Goal: Task Accomplishment & Management: Manage account settings

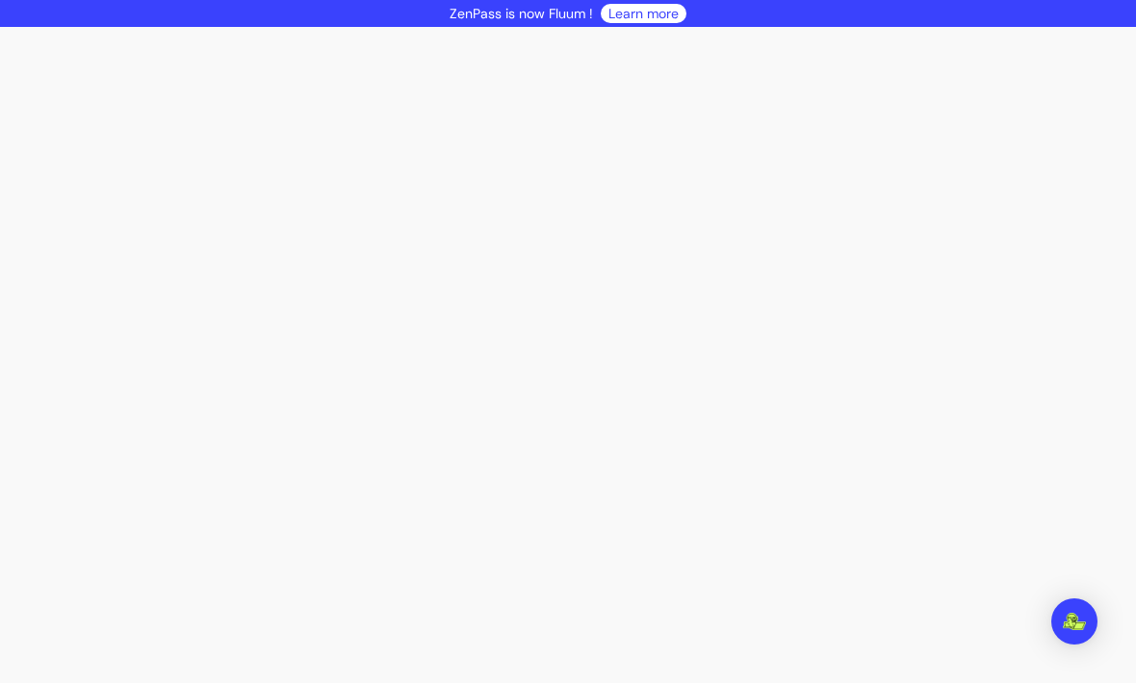
scroll to position [1, 0]
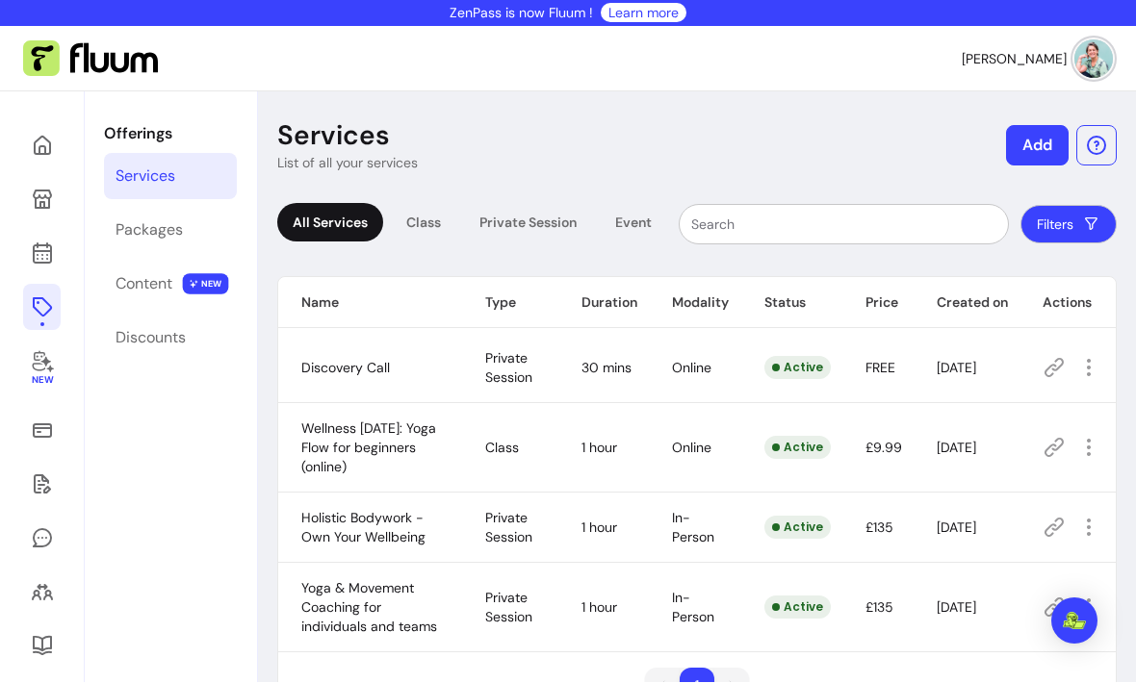
click at [48, 148] on icon at bounding box center [42, 146] width 23 height 23
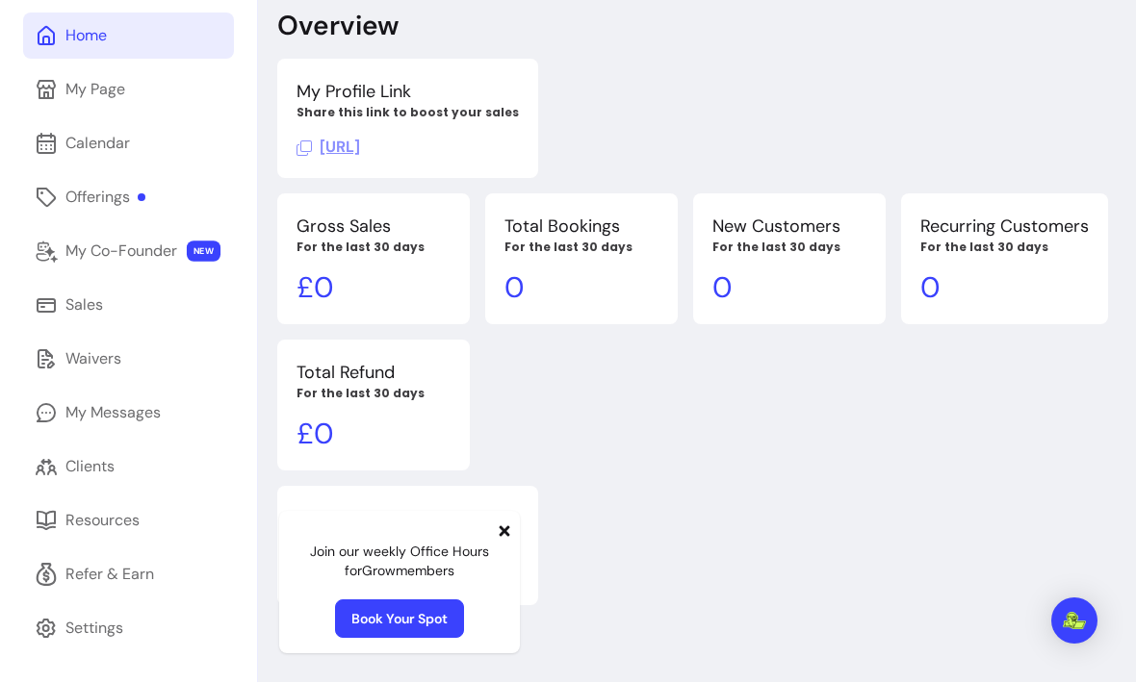
scroll to position [156, 0]
click at [126, 510] on div "Resources" at bounding box center [102, 521] width 74 height 23
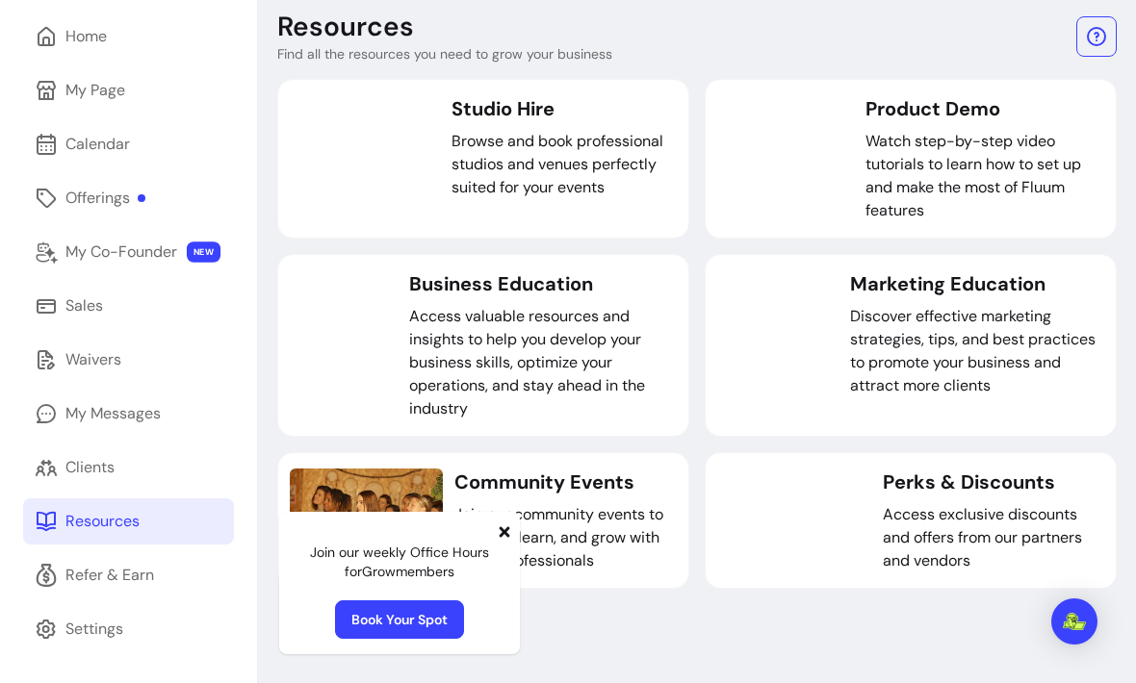
scroll to position [156, 0]
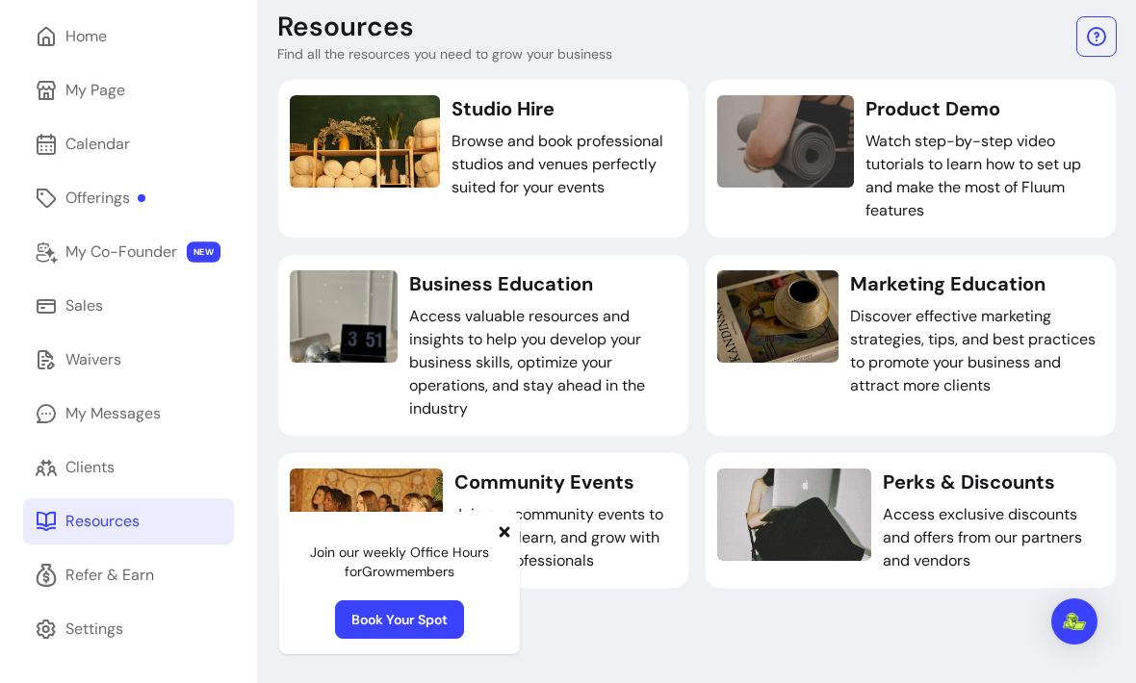
click at [498, 541] on span at bounding box center [504, 531] width 15 height 23
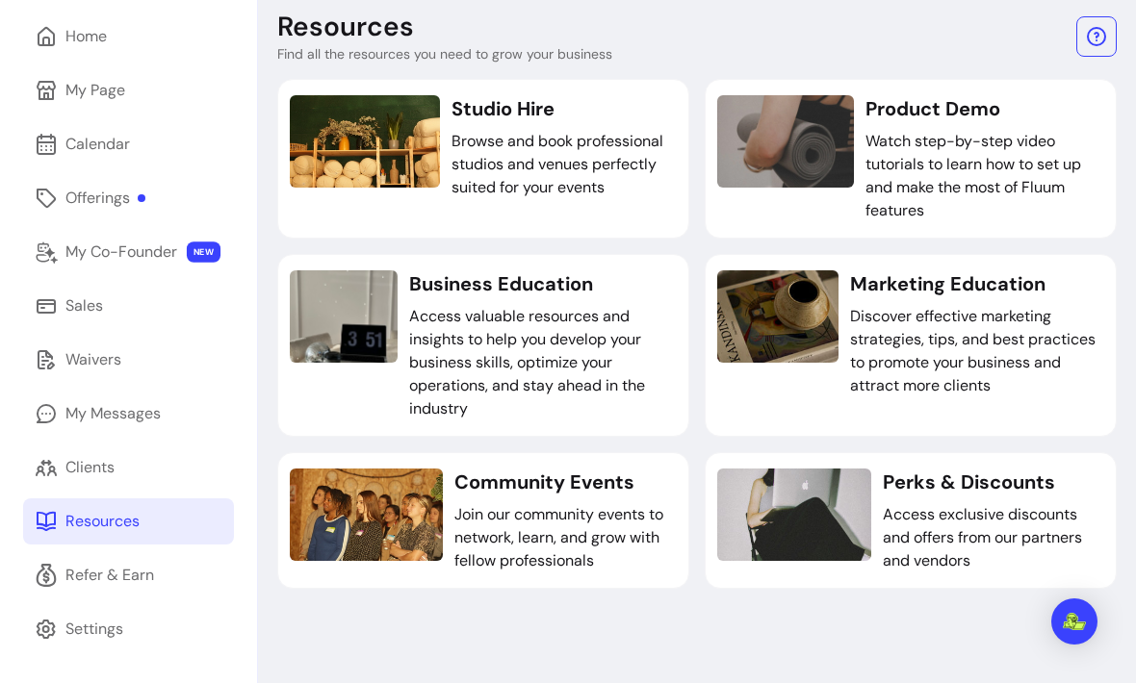
click at [130, 283] on link "Sales" at bounding box center [128, 306] width 211 height 46
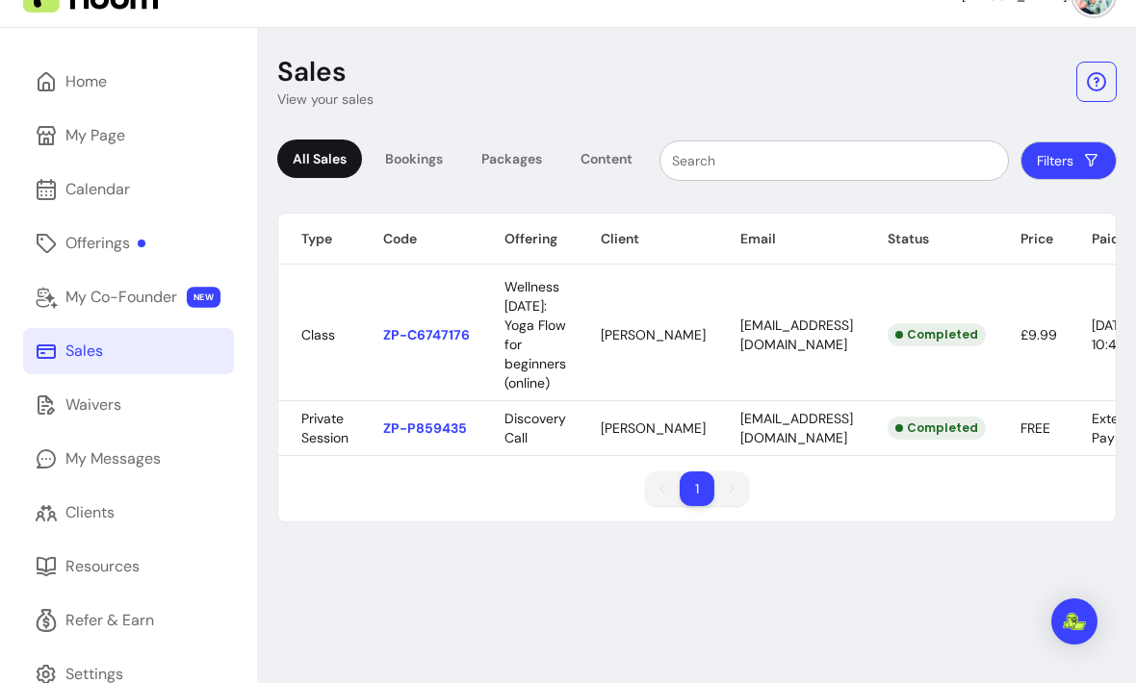
scroll to position [31, 0]
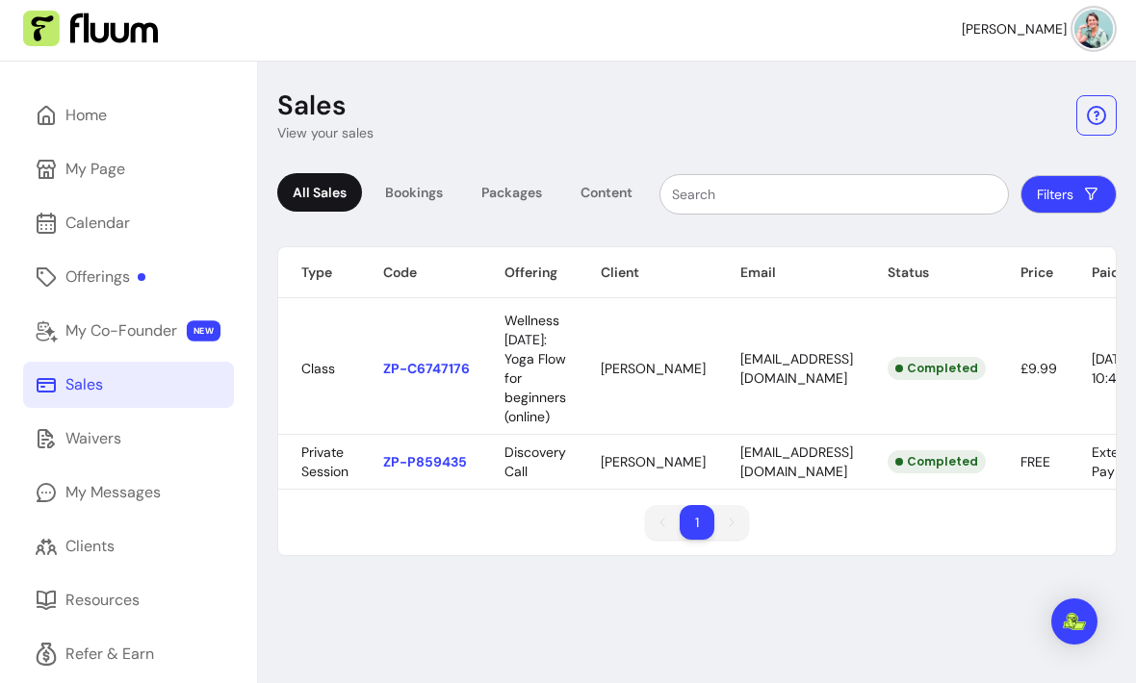
click at [1074, 630] on img "Open Intercom Messenger" at bounding box center [1074, 621] width 23 height 17
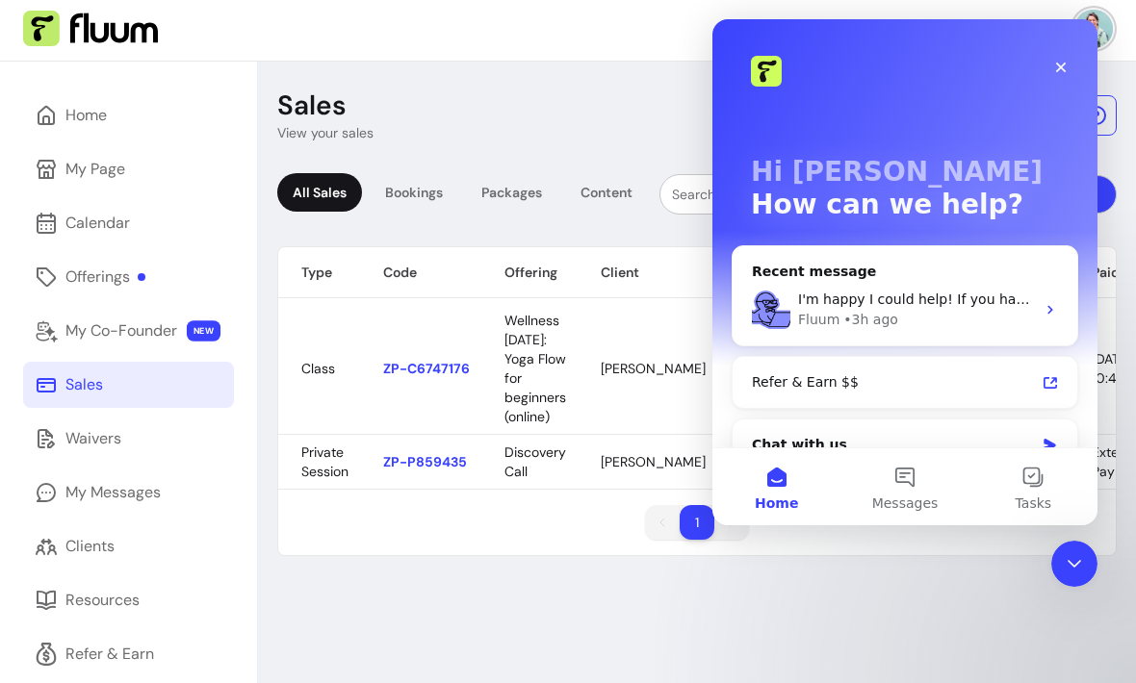
scroll to position [0, 0]
click at [923, 487] on button "1 Messages" at bounding box center [904, 487] width 128 height 77
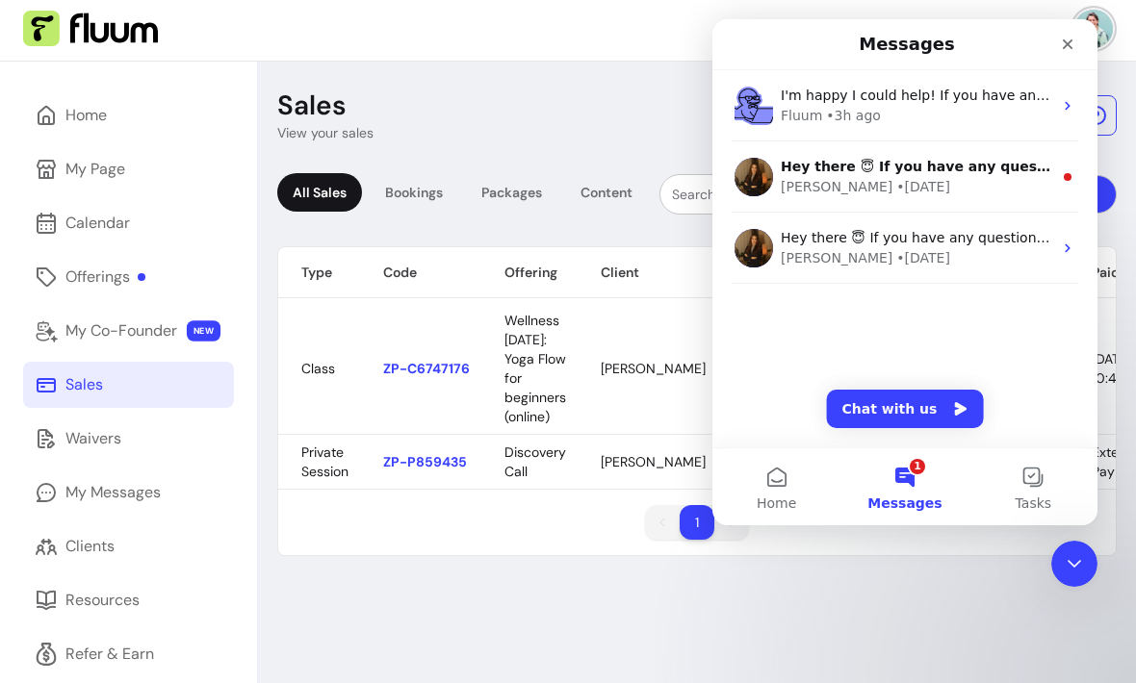
click at [955, 96] on span "I'm happy I could help! If you have any more questions or need assistance, feel…" at bounding box center [1119, 95] width 677 height 15
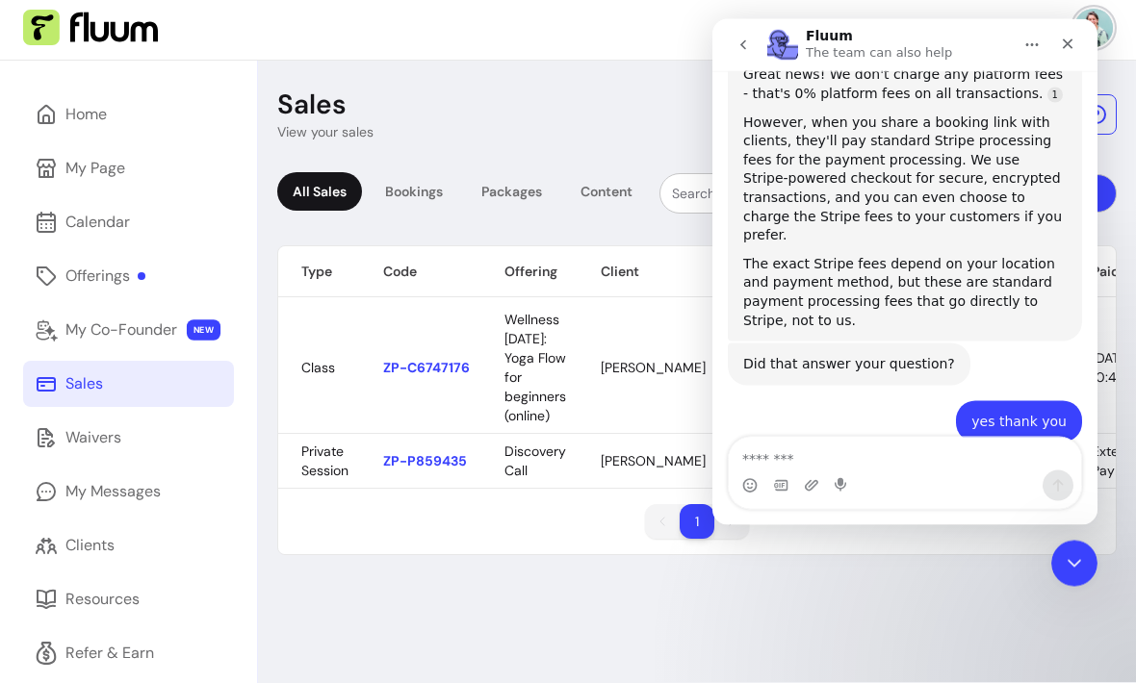
scroll to position [1837, 0]
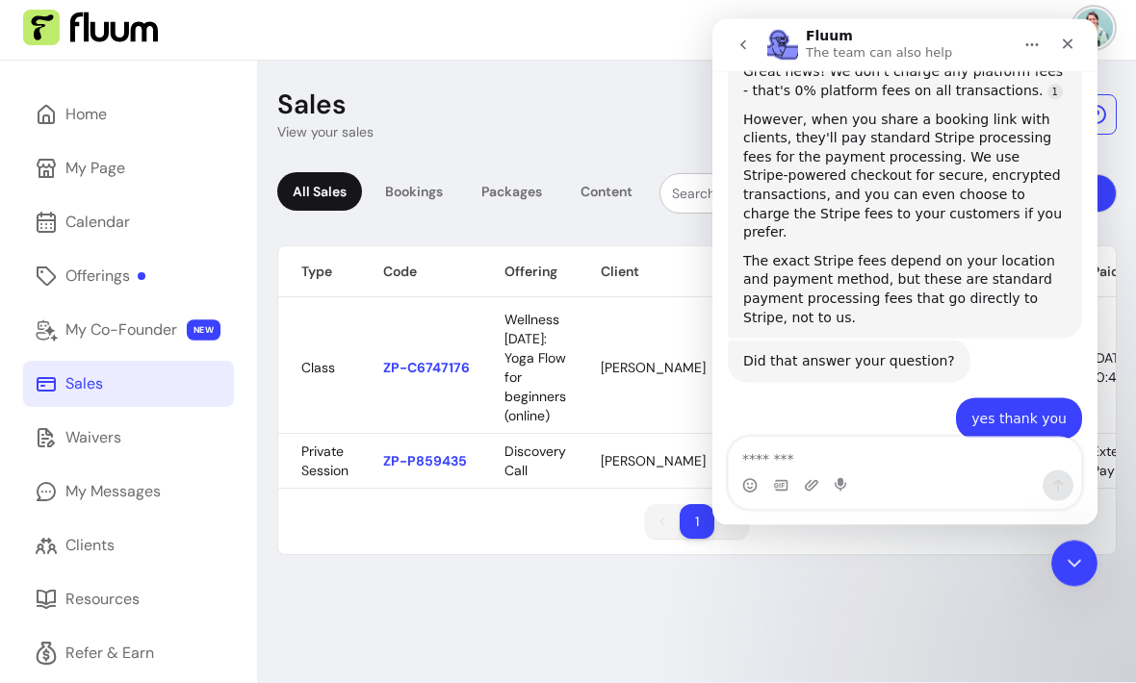
click at [912, 467] on textarea "Message…" at bounding box center [905, 453] width 352 height 33
type textarea "**********"
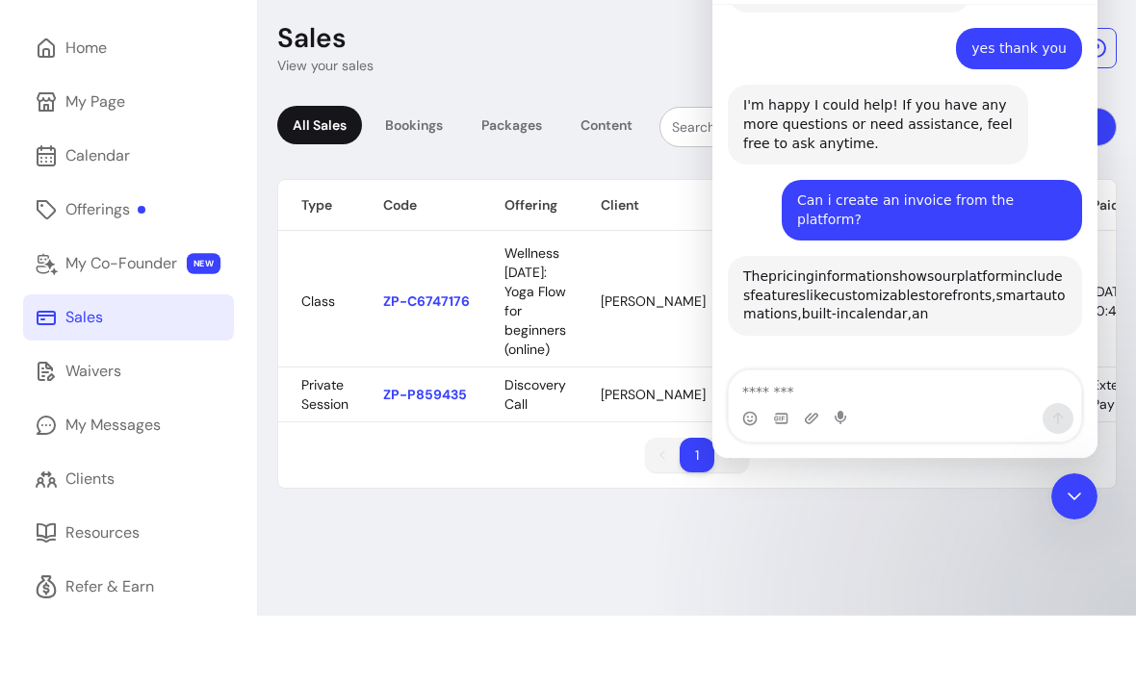
scroll to position [2183, 0]
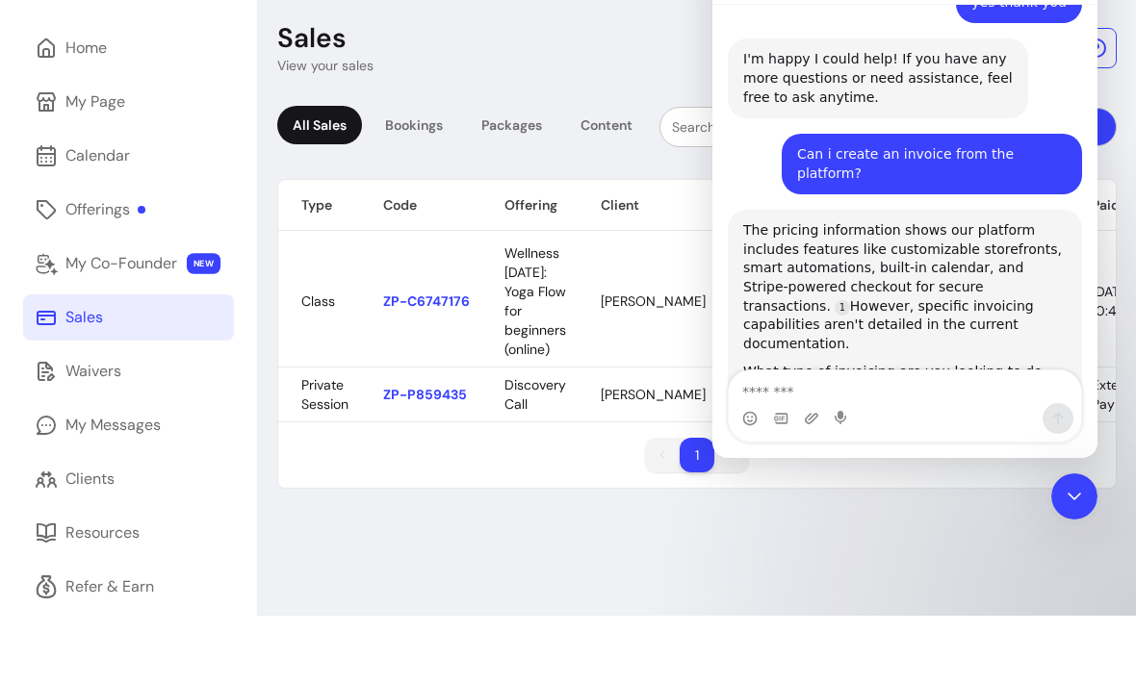
click at [822, 400] on textarea "Message…" at bounding box center [905, 387] width 352 height 33
type textarea "**********"
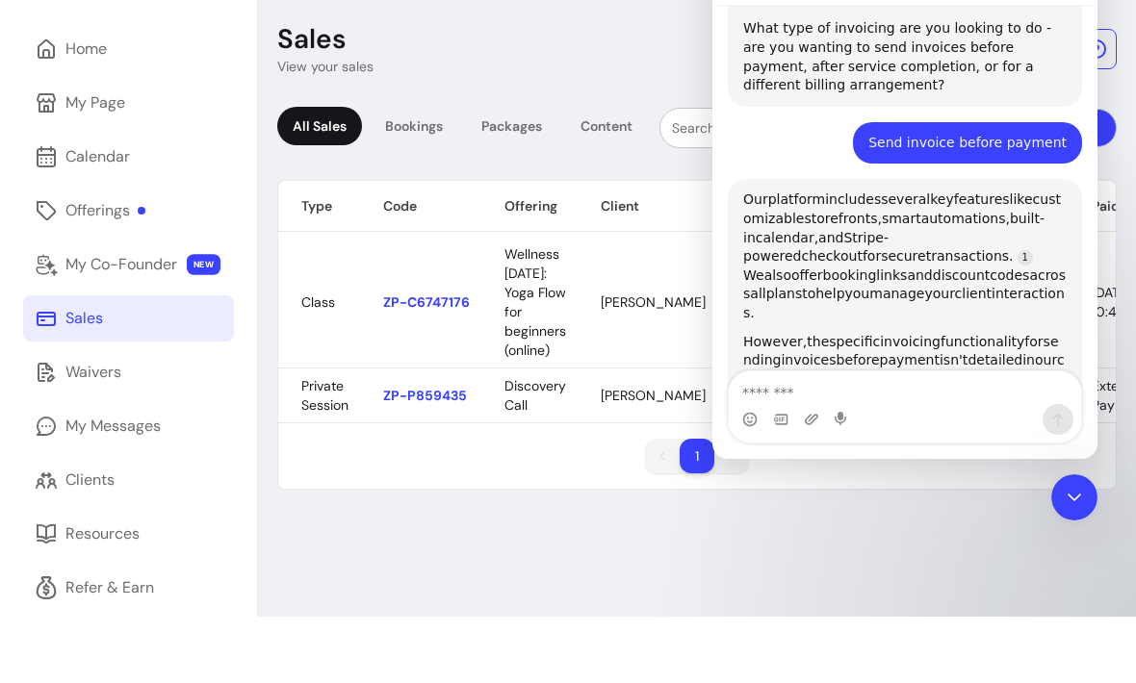
scroll to position [2529, 0]
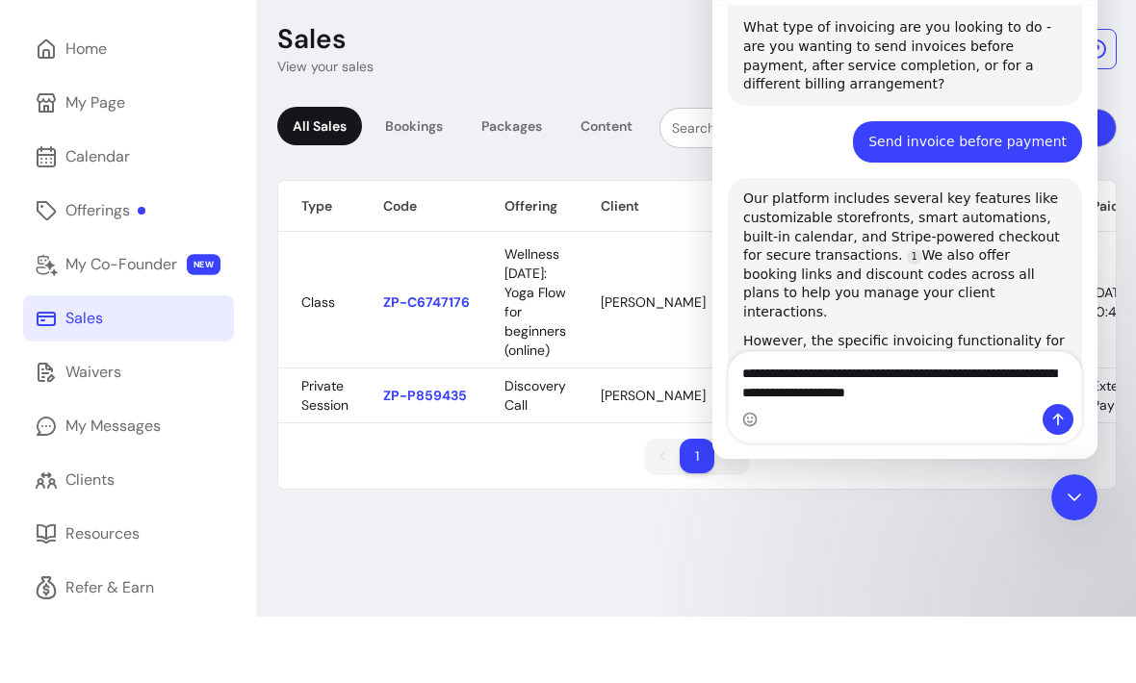
type textarea "**********"
click at [1059, 420] on icon "Send a message…" at bounding box center [1057, 419] width 15 height 15
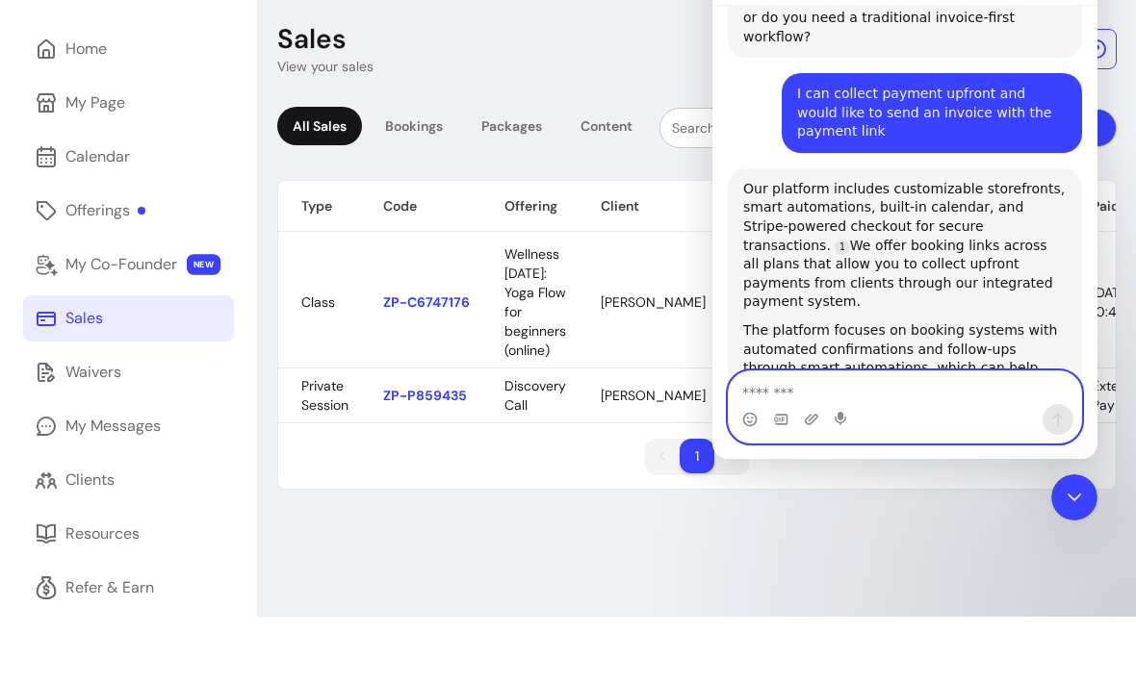
scroll to position [3030, 0]
type textarea "*********"
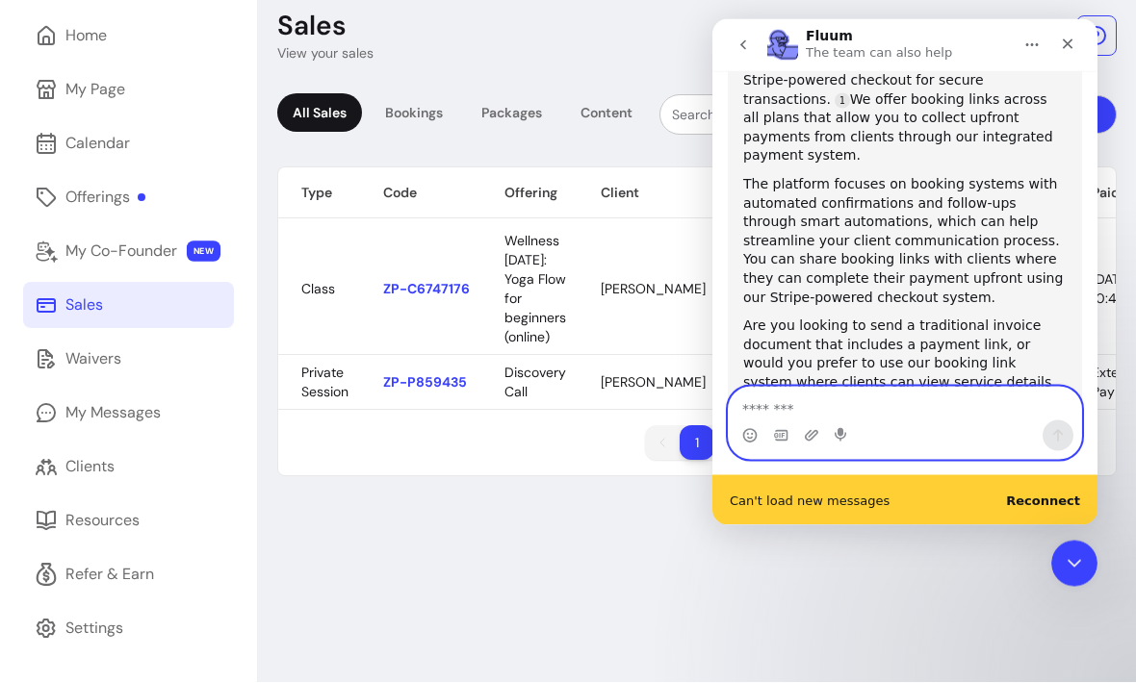
scroll to position [3249, 0]
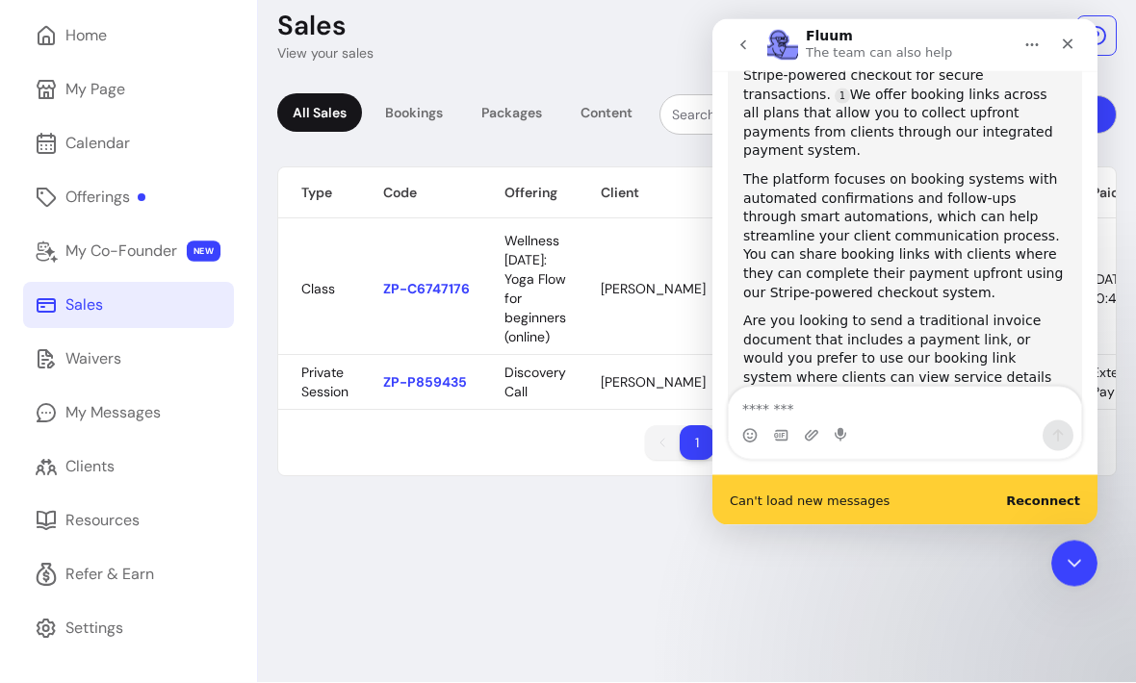
click at [610, 537] on div "Sales View your sales All Sales Bookings Packages Content Filters Type Code Off…" at bounding box center [697, 333] width 878 height 701
click at [1068, 45] on icon "Close" at bounding box center [1068, 44] width 11 height 11
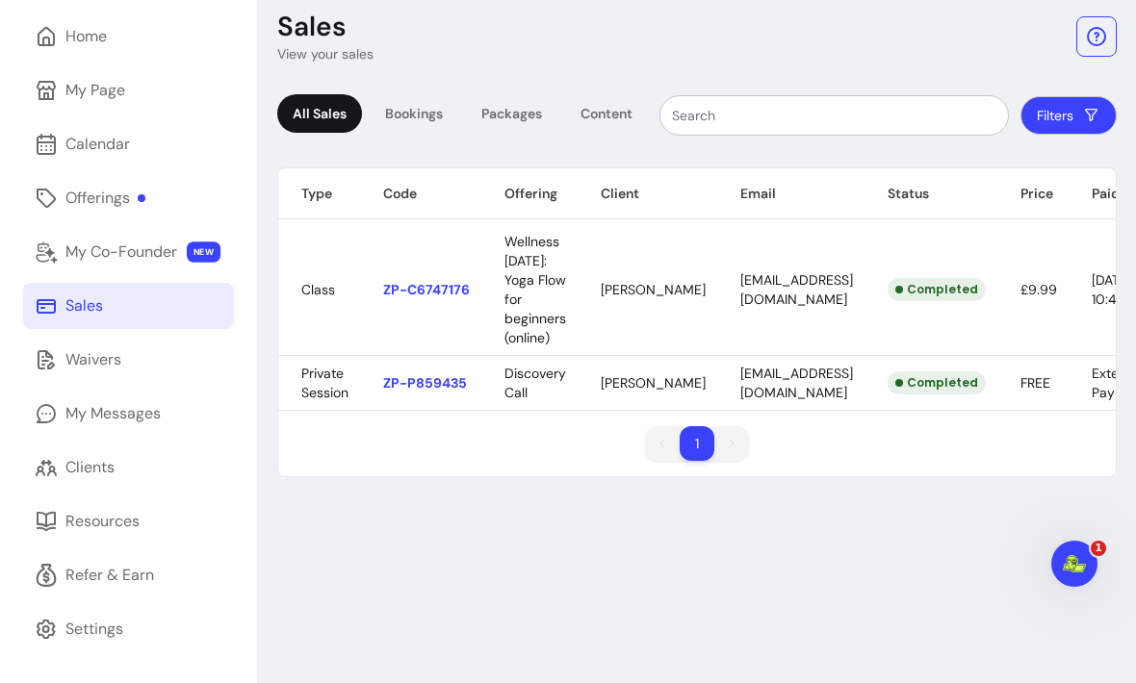
click at [95, 187] on div "Offerings" at bounding box center [105, 198] width 80 height 23
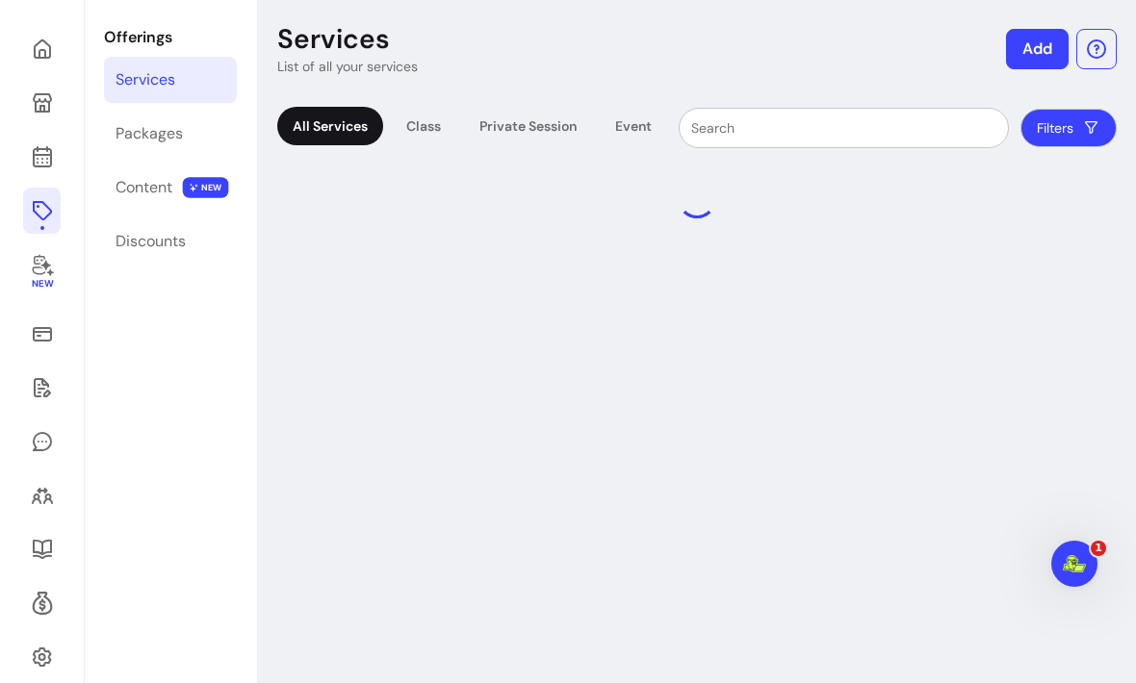
scroll to position [92, 0]
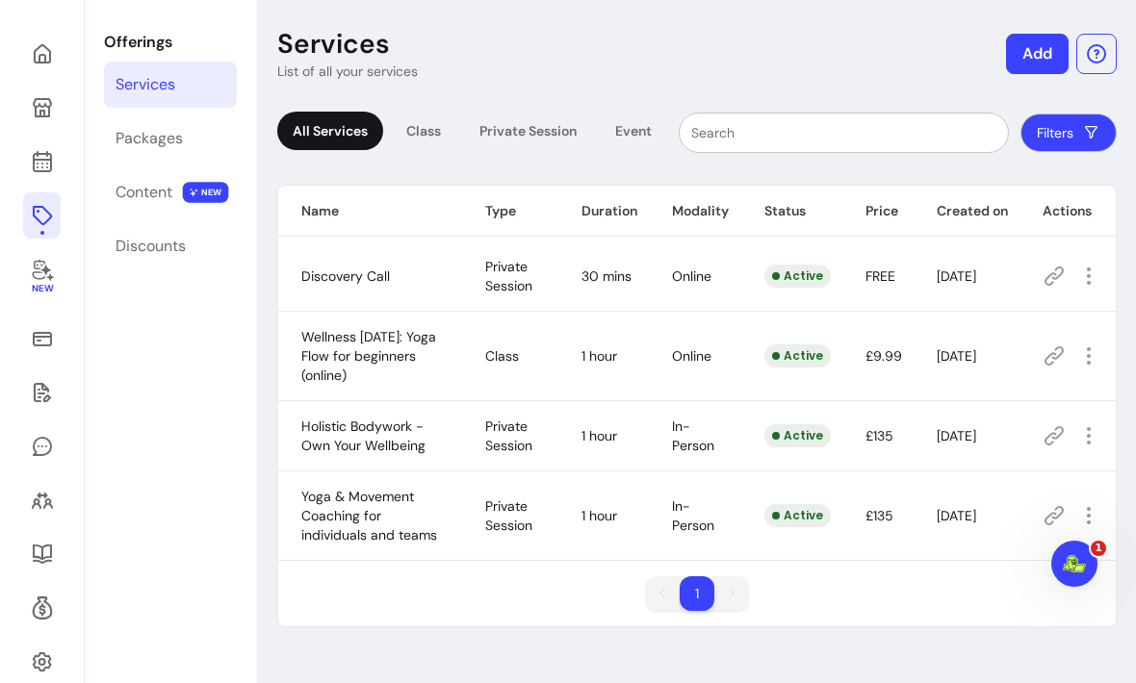
click at [170, 240] on div "Discounts" at bounding box center [151, 246] width 70 height 23
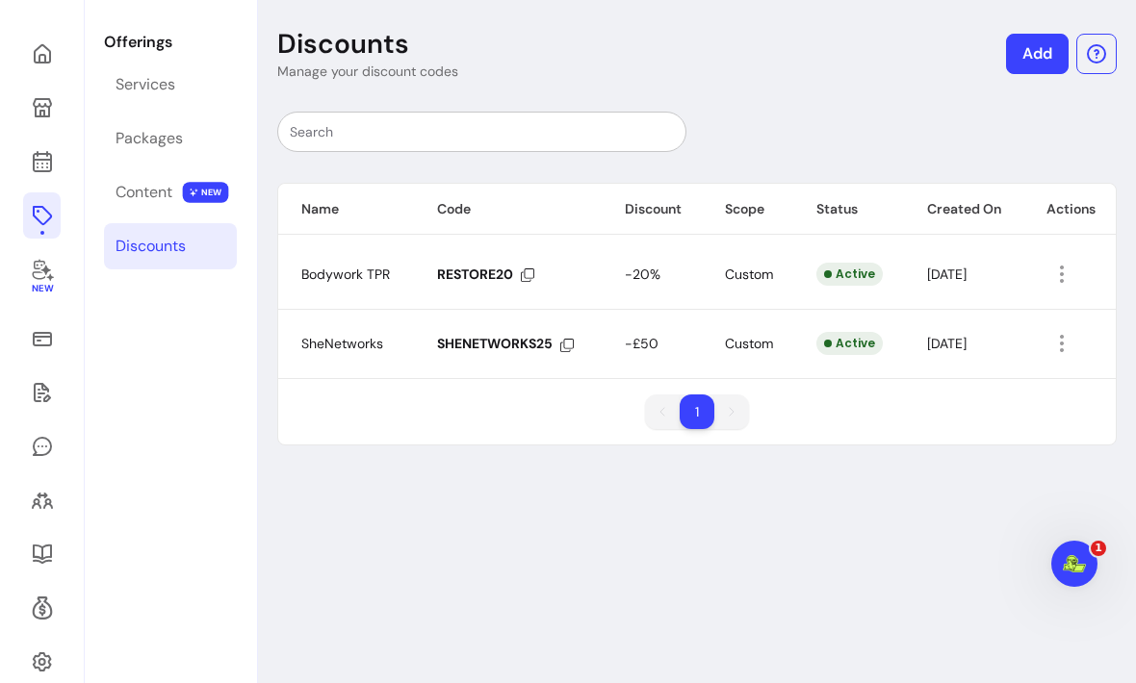
click at [1057, 348] on icon "button" at bounding box center [1061, 343] width 23 height 23
click at [980, 387] on span "Amend" at bounding box center [996, 386] width 135 height 18
select select "****"
select select "***"
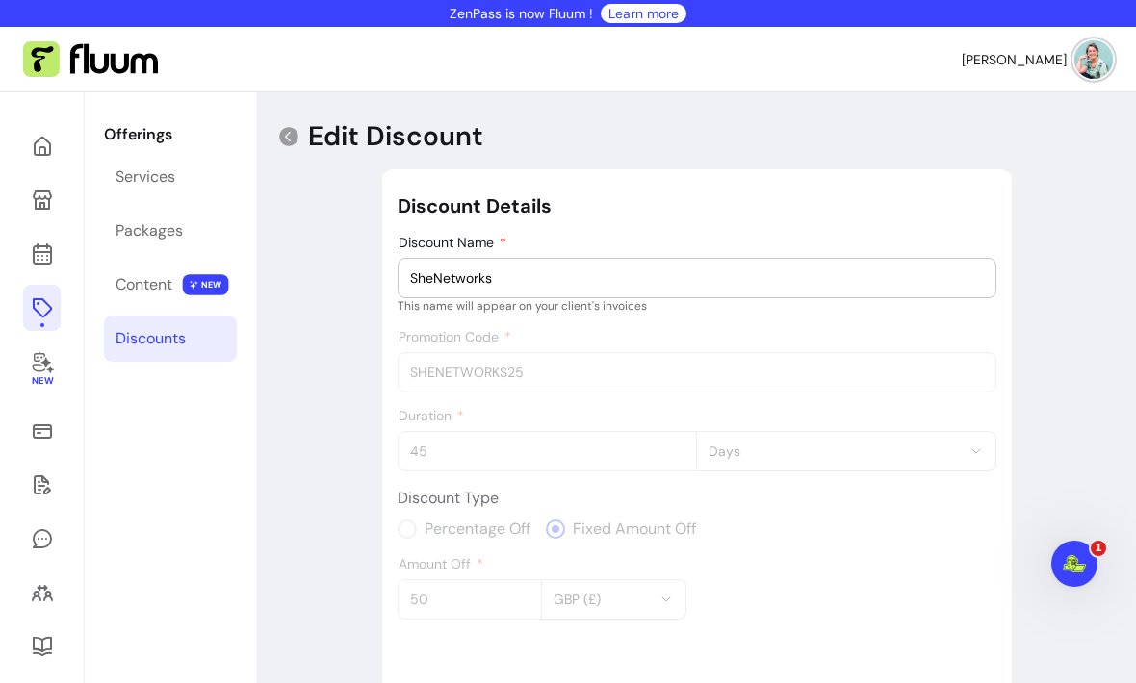
click at [280, 134] on icon at bounding box center [288, 136] width 19 height 19
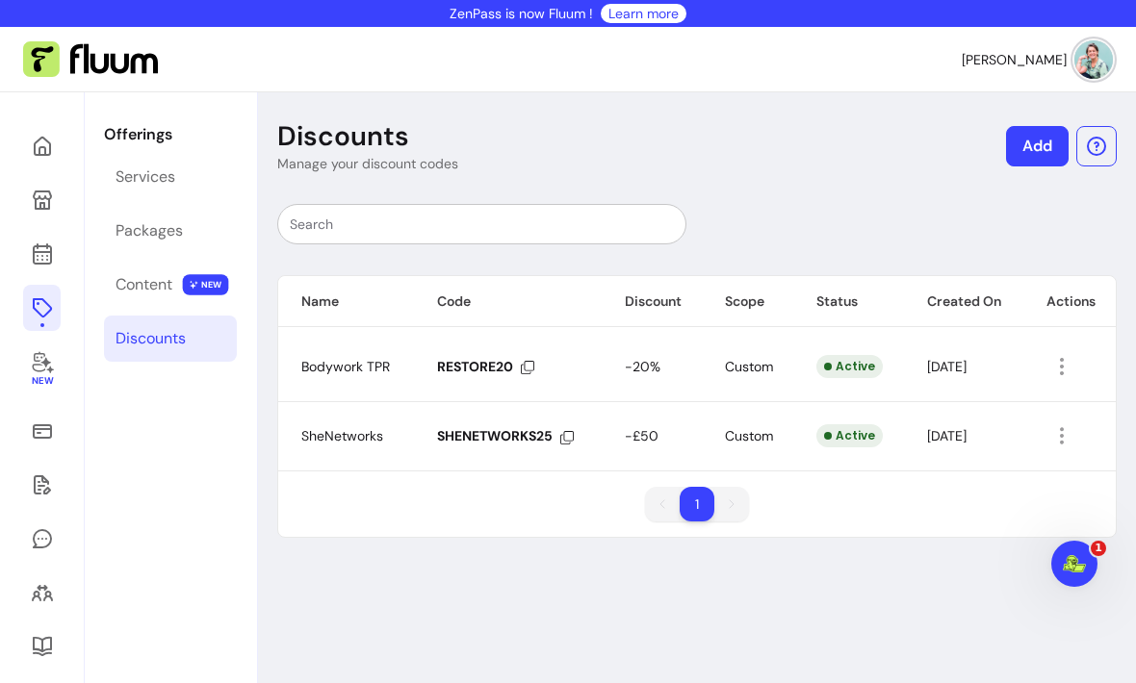
click at [1070, 438] on icon "button" at bounding box center [1062, 436] width 22 height 22
click at [988, 487] on span "Amend" at bounding box center [996, 479] width 135 height 18
select select "****"
select select "***"
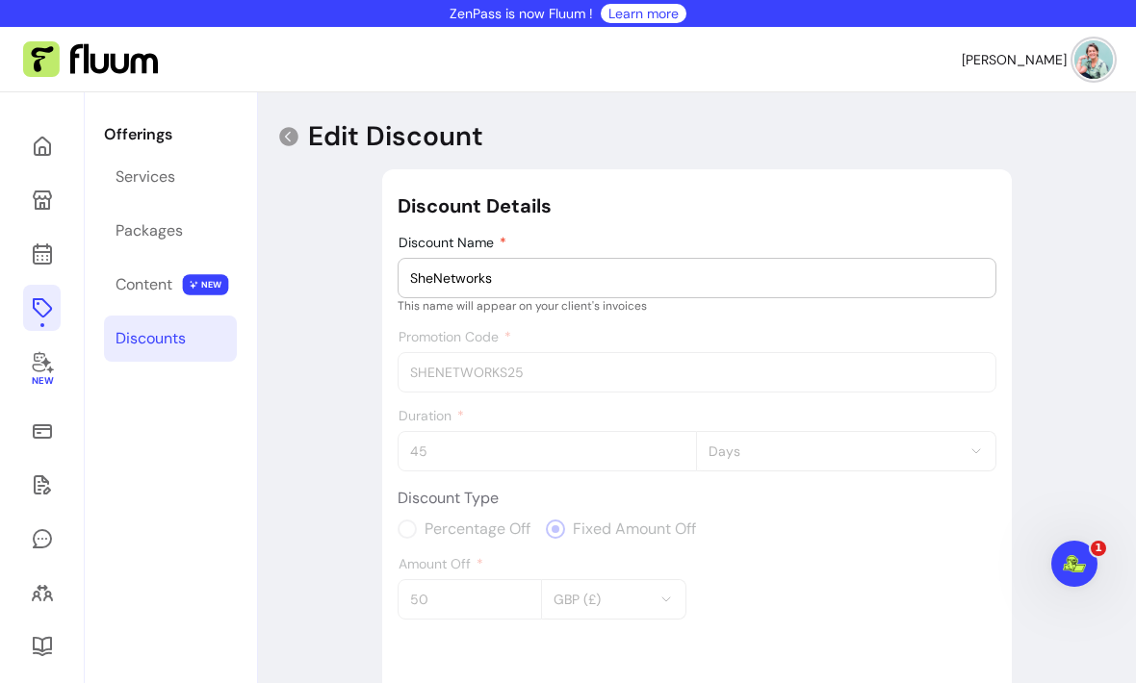
click at [279, 132] on icon at bounding box center [288, 136] width 23 height 23
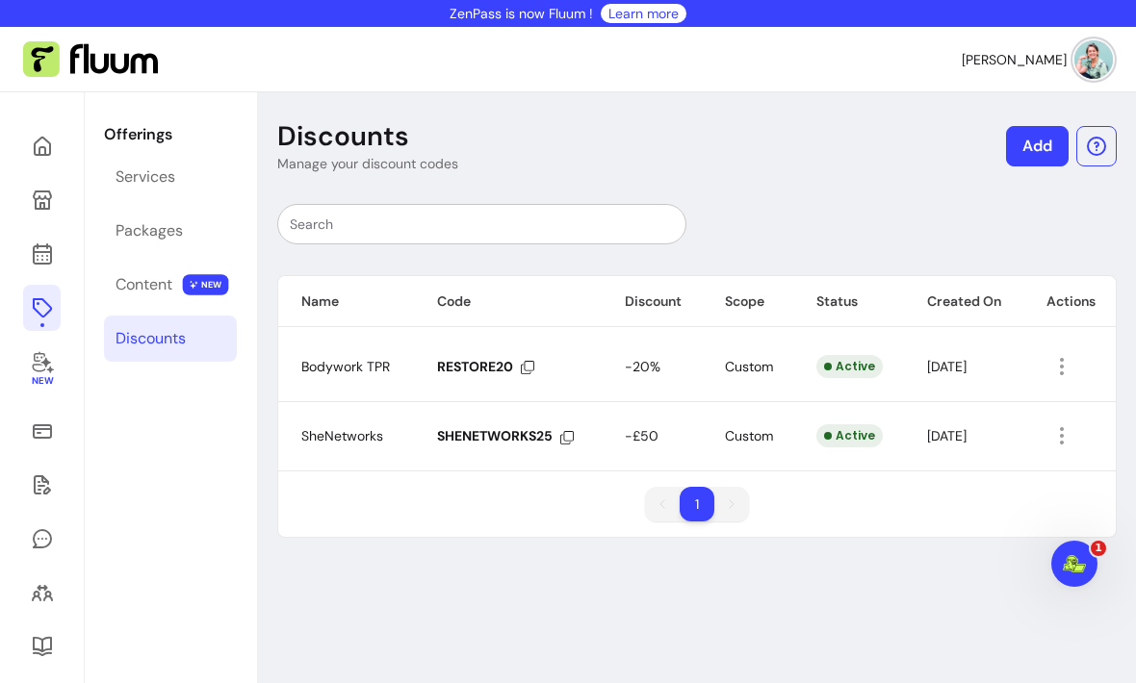
click at [1050, 443] on button "button" at bounding box center [1061, 436] width 31 height 31
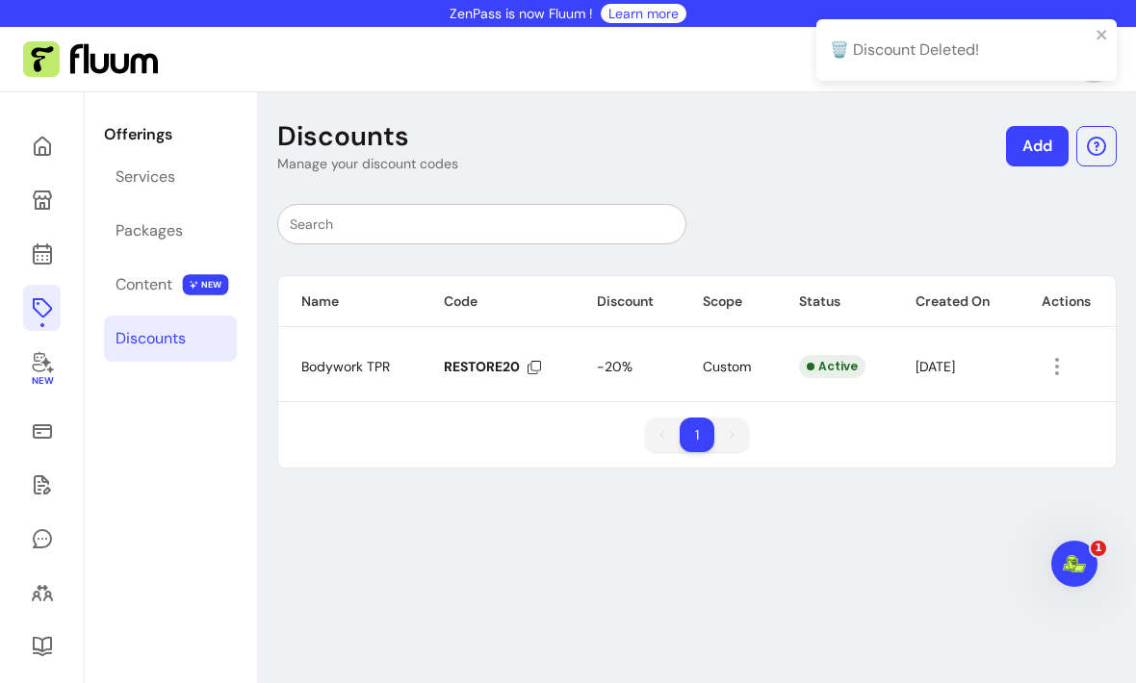
click at [1033, 149] on link "Add" at bounding box center [1037, 146] width 63 height 40
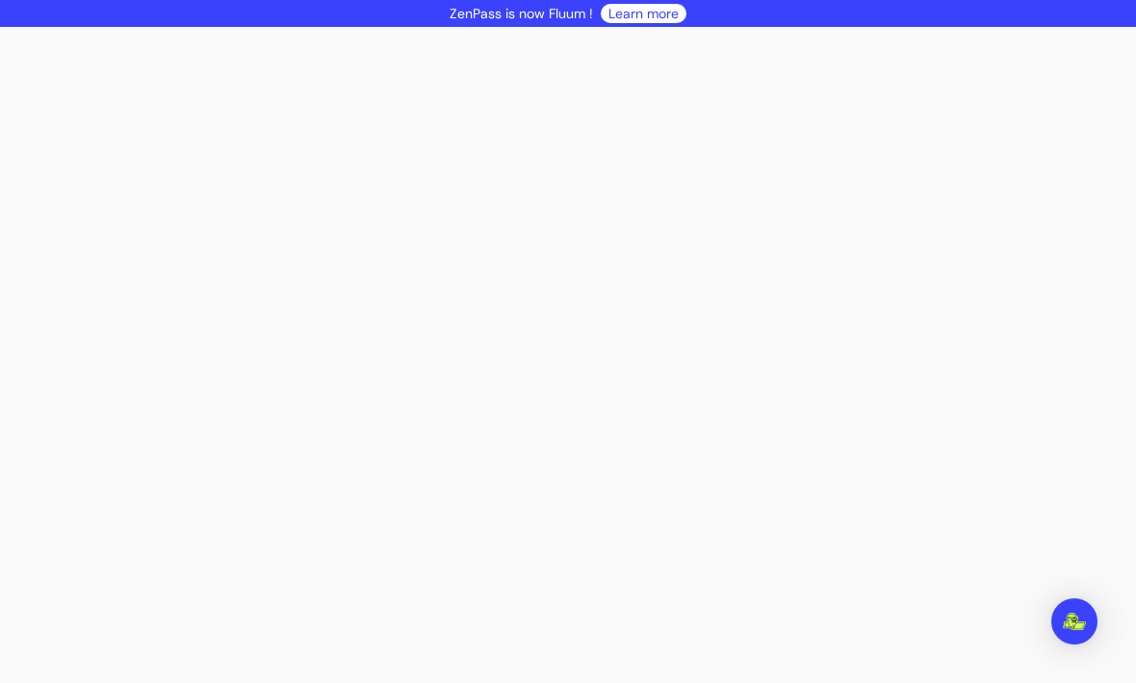
select select "****"
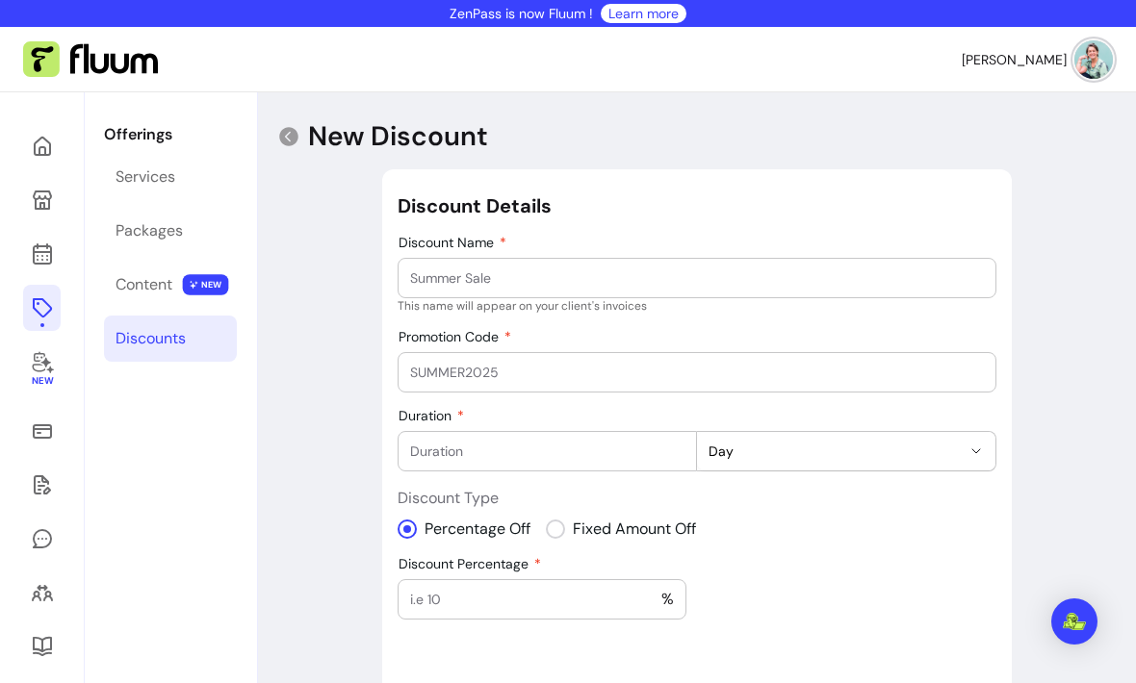
click at [583, 270] on input "Discount Name" at bounding box center [697, 278] width 574 height 19
type input "SHENETWORKS"
click at [559, 370] on input "Promotion Code" at bounding box center [697, 372] width 574 height 19
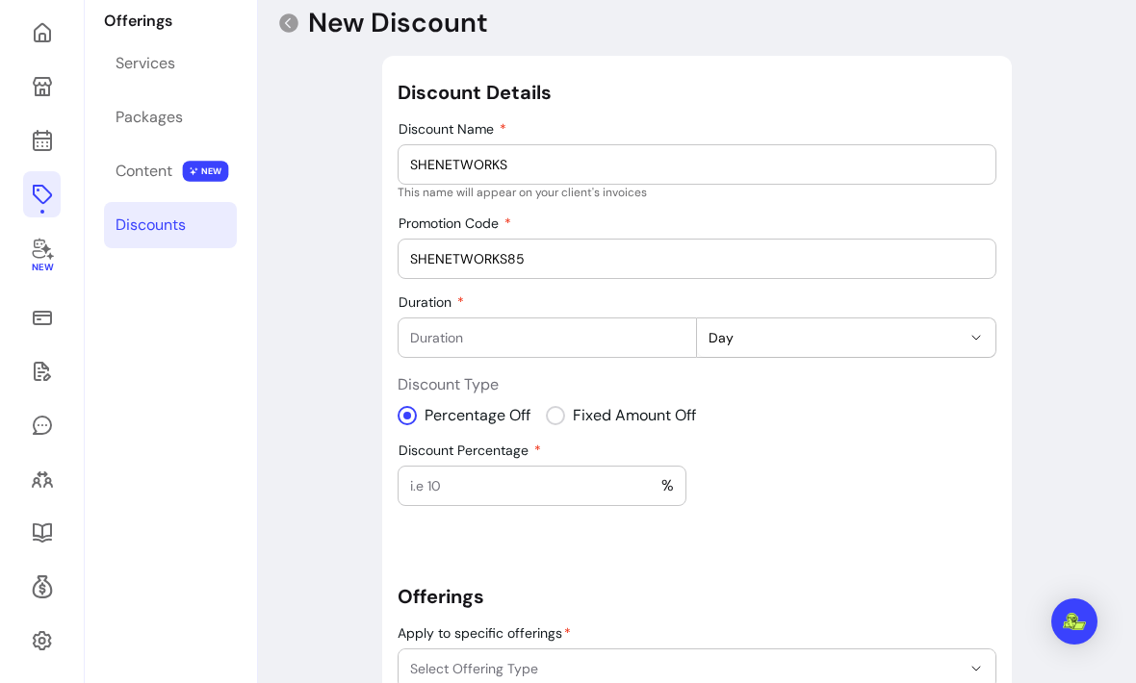
scroll to position [118, 0]
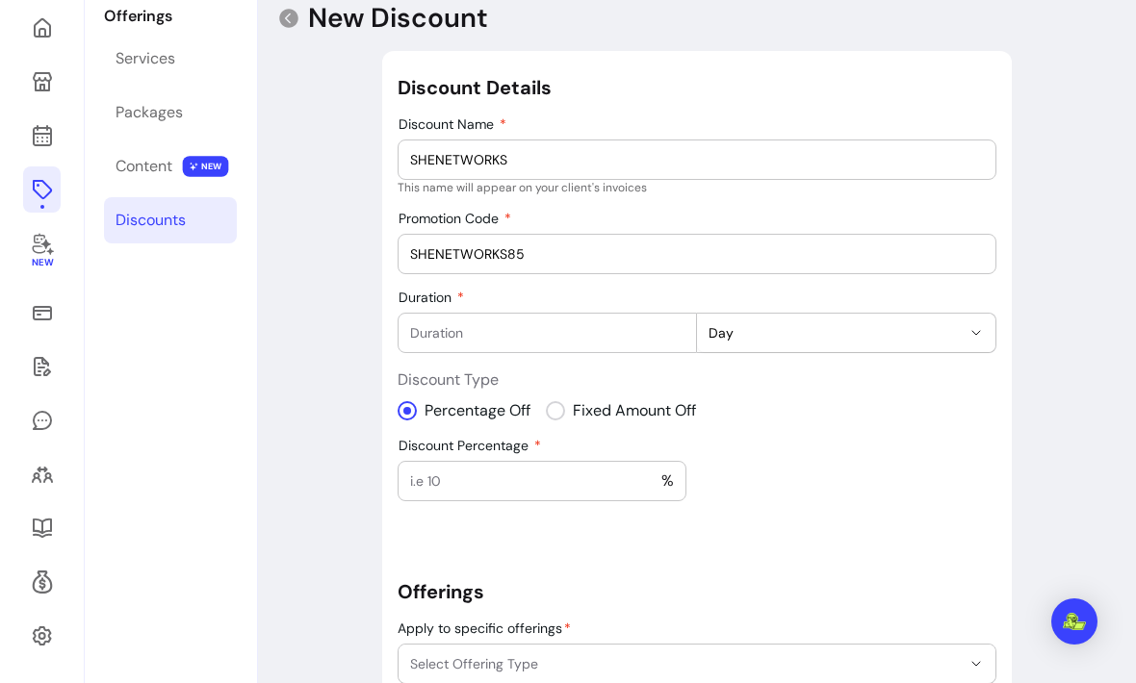
type input "SHENETWORKS85"
click at [651, 333] on input "Duration" at bounding box center [547, 332] width 274 height 19
type input "45"
select select "***"
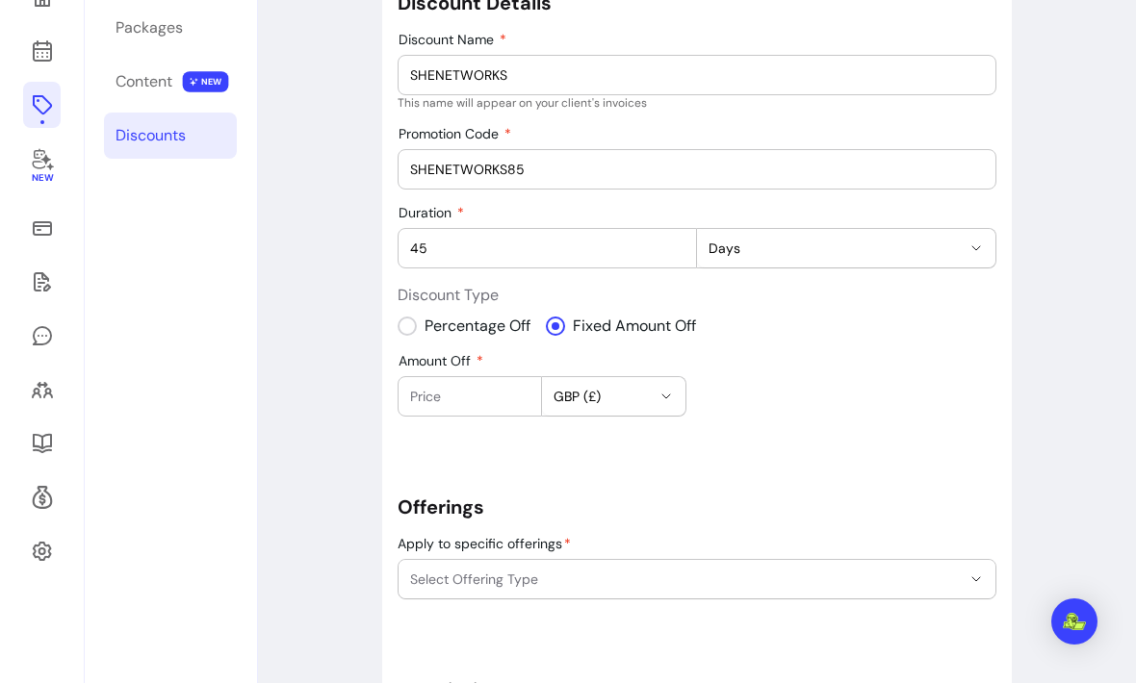
scroll to position [204, 0]
click at [512, 402] on input "Amount Off" at bounding box center [469, 395] width 119 height 19
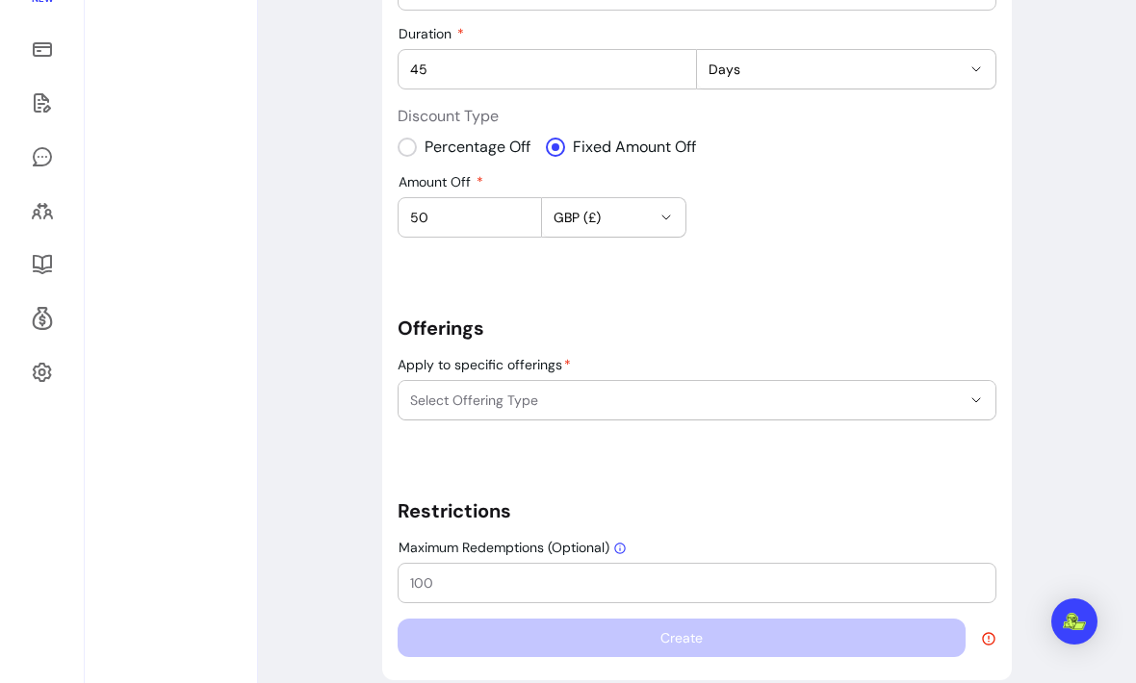
scroll to position [383, 0]
type input "50"
click at [969, 396] on icon "button" at bounding box center [975, 399] width 15 height 15
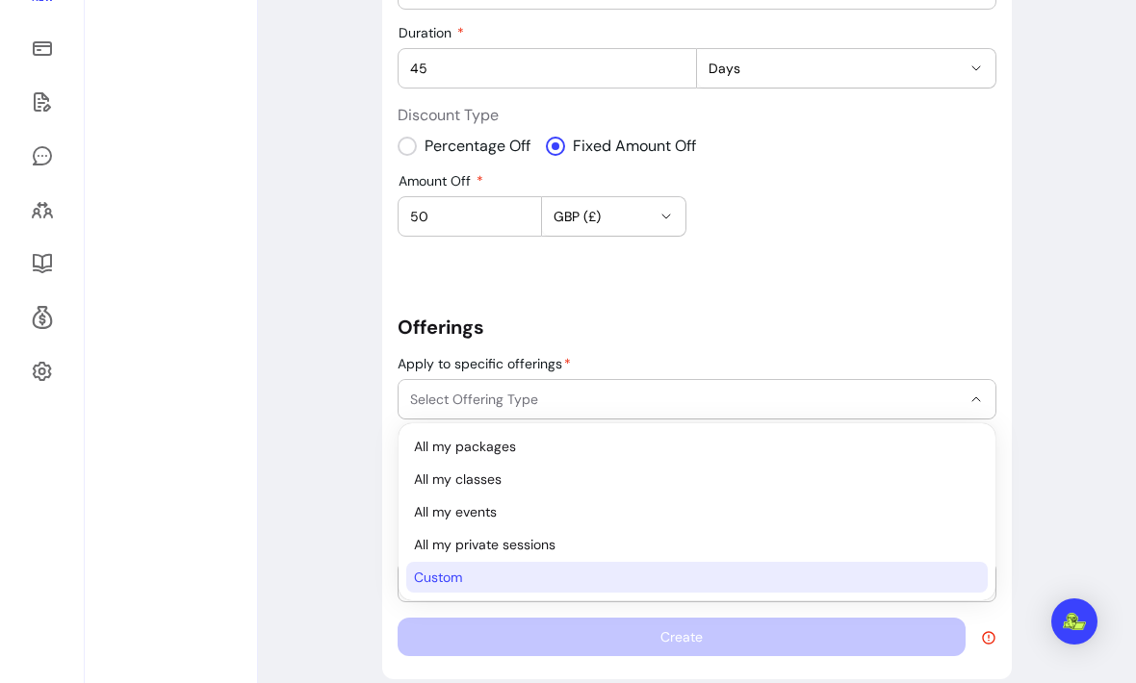
select select "******"
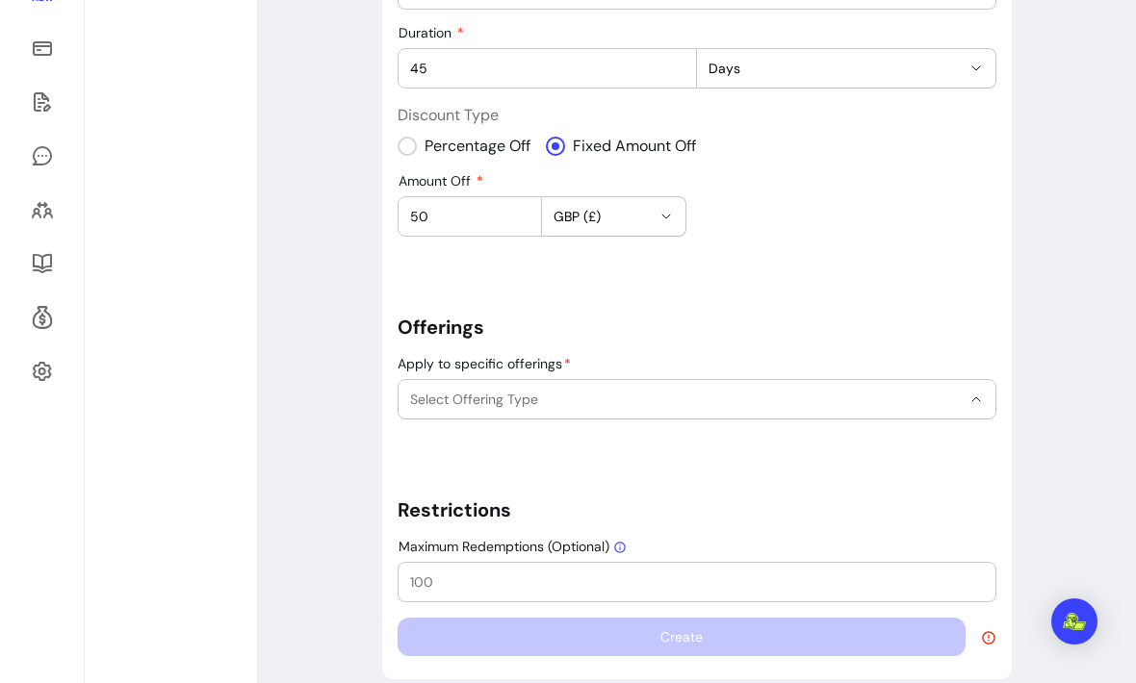
click at [490, 580] on span "Custom" at bounding box center [687, 571] width 525 height 18
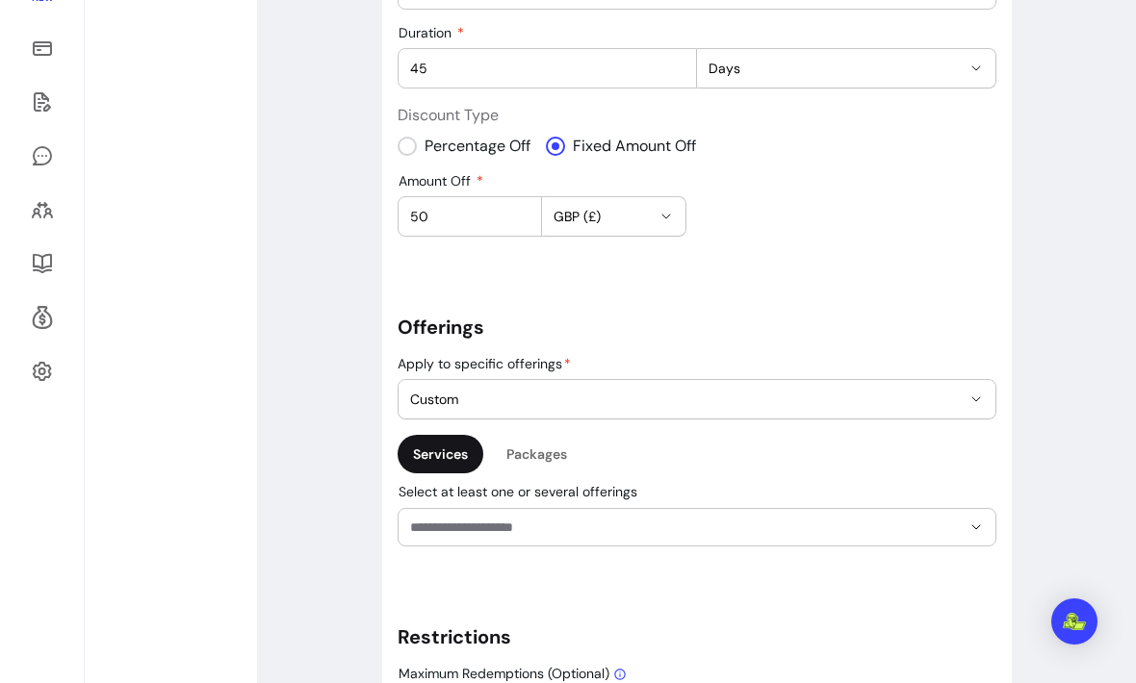
click at [824, 520] on input "Select at least one or several offerings" at bounding box center [670, 527] width 520 height 19
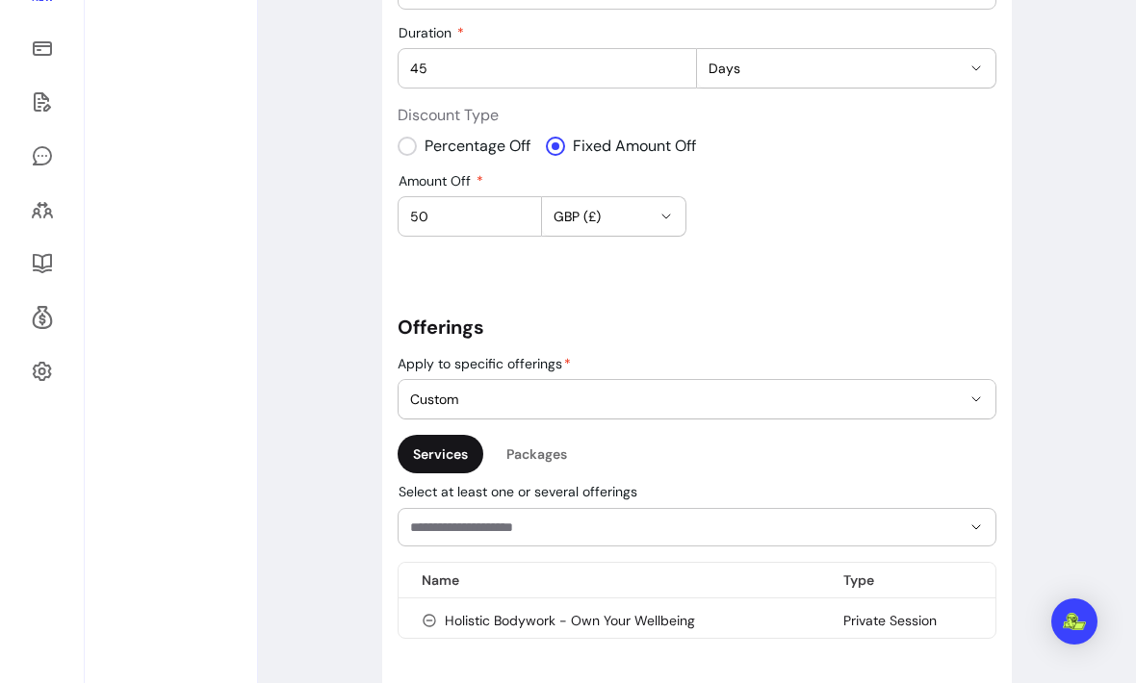
click at [632, 458] on li "Holistic Bodywork - Own Your Wellbeing" at bounding box center [697, 450] width 560 height 30
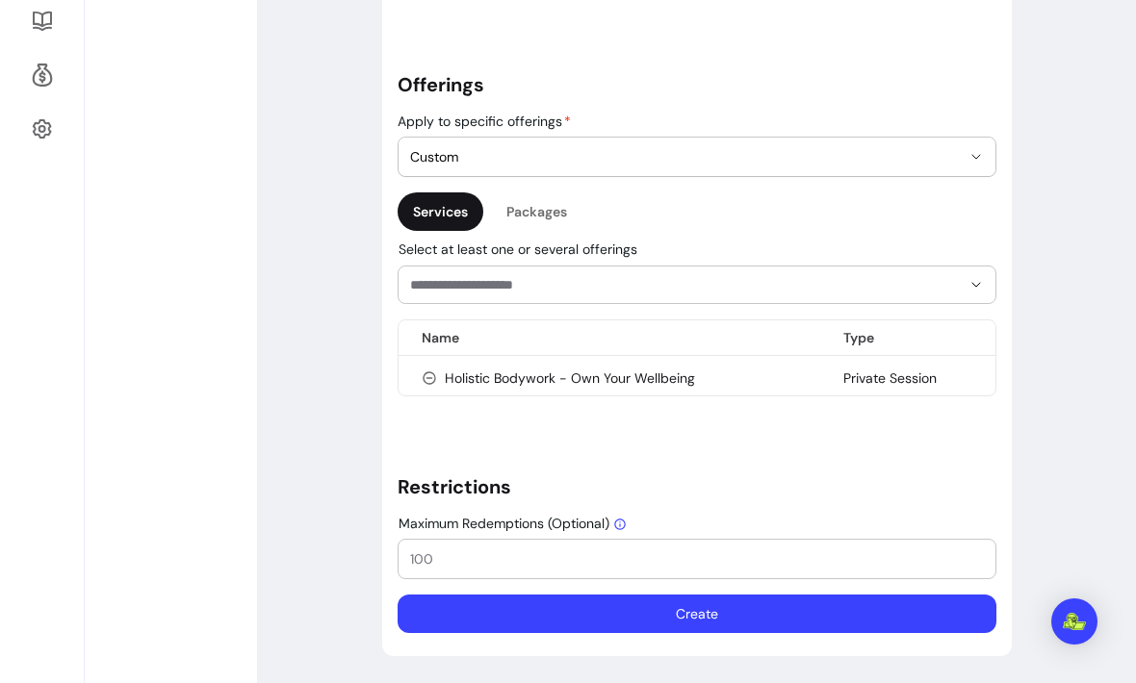
scroll to position [626, 0]
click at [490, 566] on input "Maximum Redemptions (Optional)" at bounding box center [697, 559] width 574 height 19
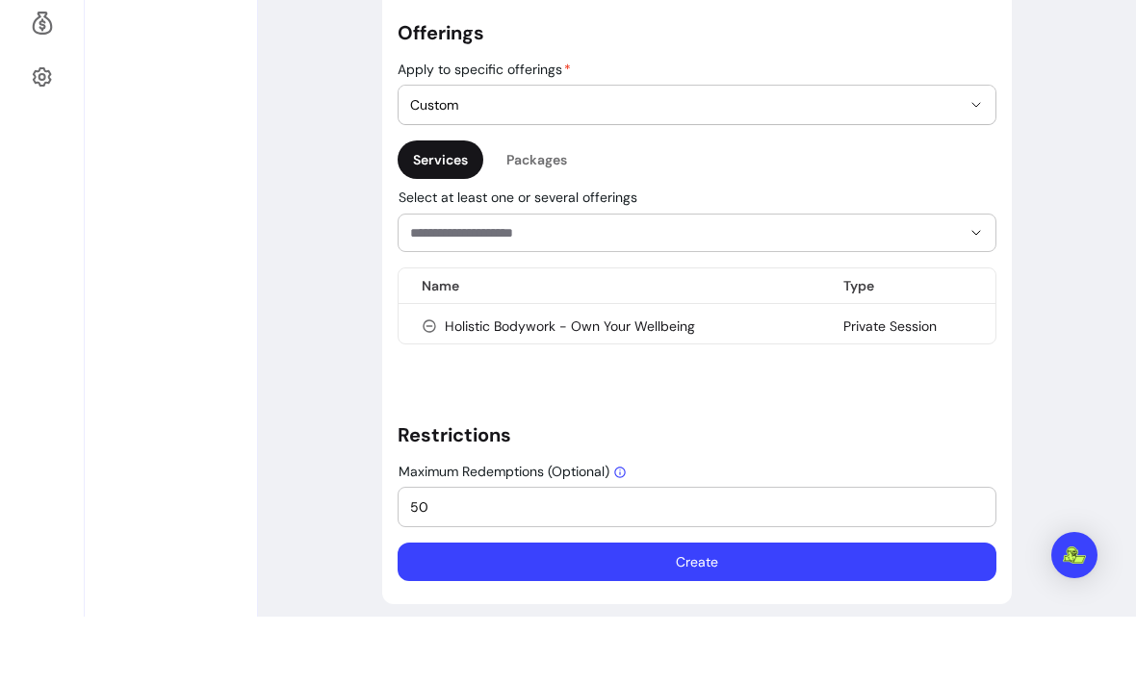
scroll to position [617, 0]
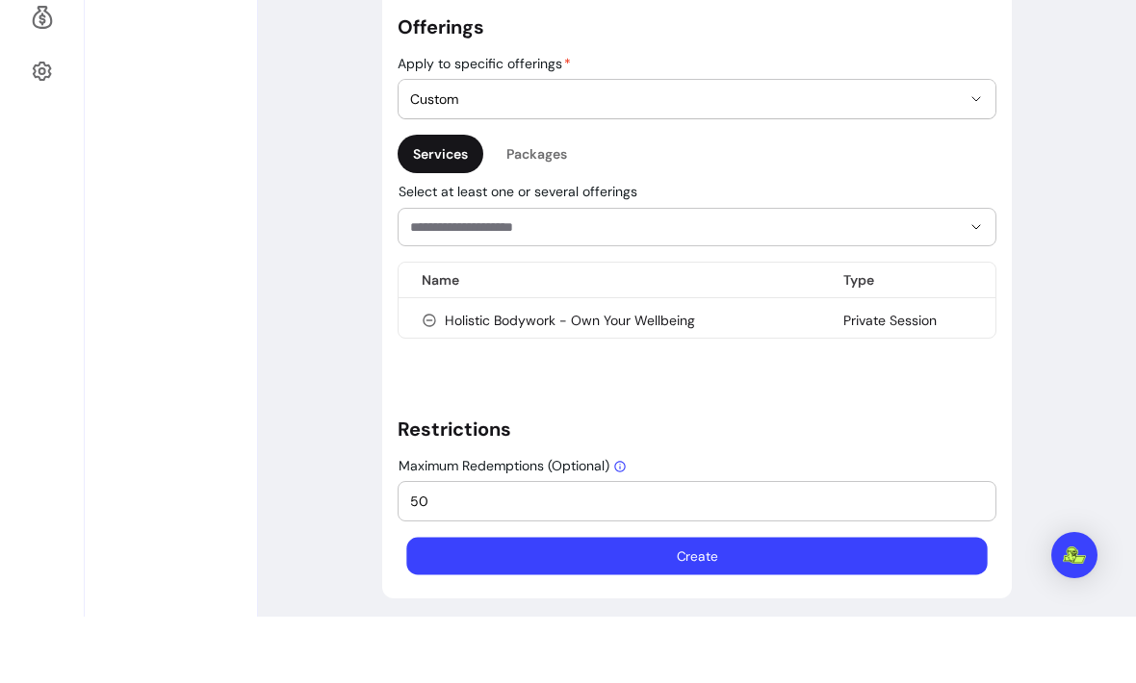
type input "50"
click at [837, 605] on button "Create" at bounding box center [696, 624] width 580 height 38
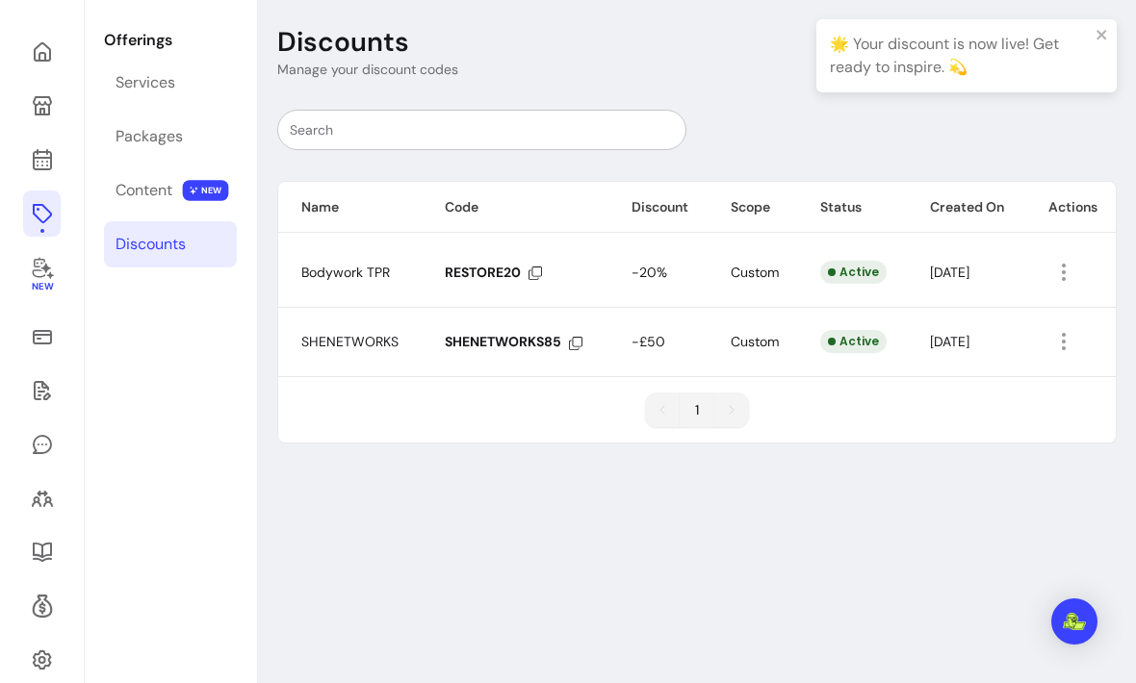
scroll to position [92, 0]
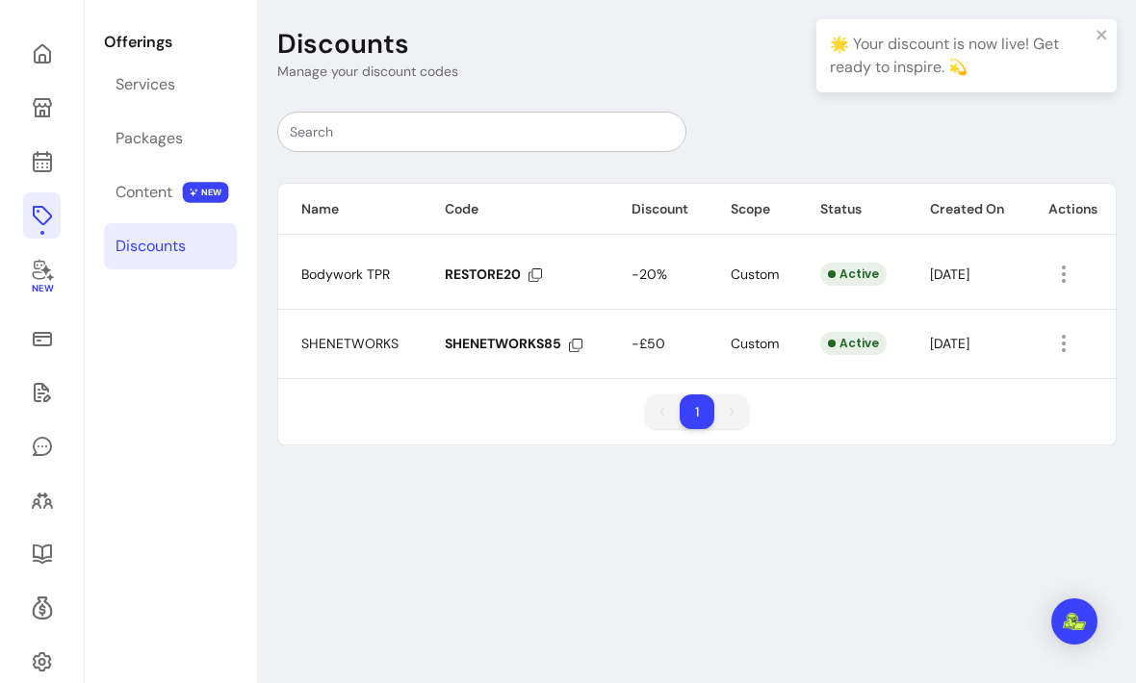
click at [1057, 345] on icon "button" at bounding box center [1063, 343] width 23 height 23
click at [982, 520] on div "Discounts Manage your discount codes Add Name Code Discount Scope Status Create…" at bounding box center [697, 358] width 878 height 716
click at [376, 338] on span "SHENETWORKS" at bounding box center [349, 343] width 97 height 17
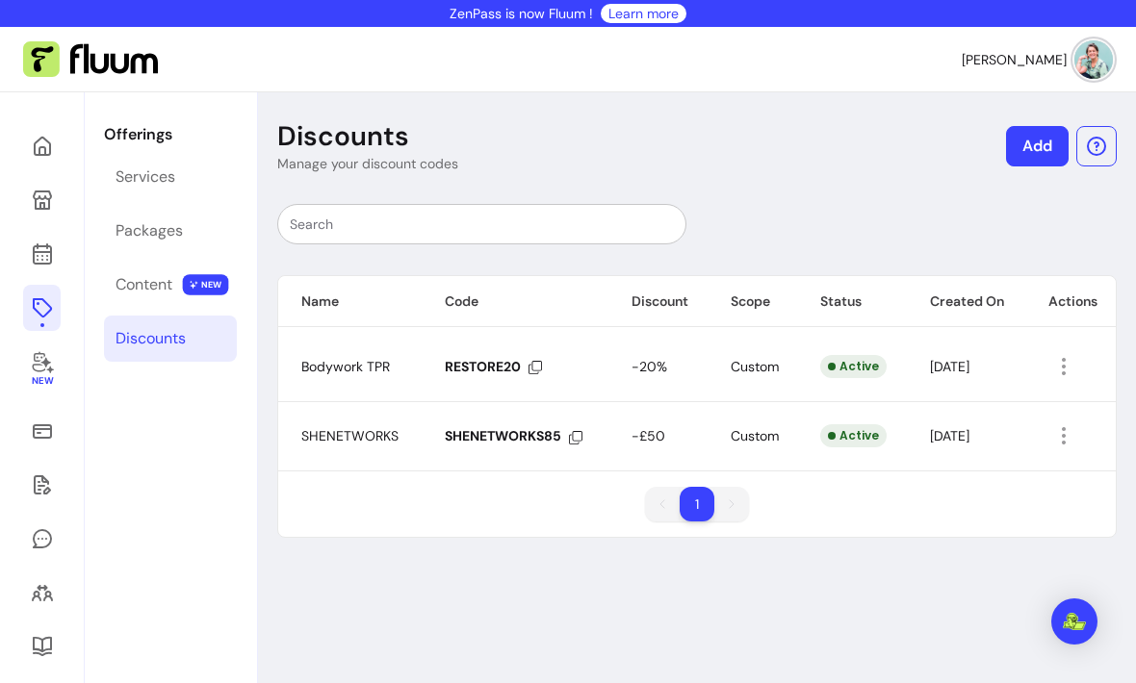
scroll to position [0, 0]
click at [45, 445] on link at bounding box center [42, 431] width 38 height 46
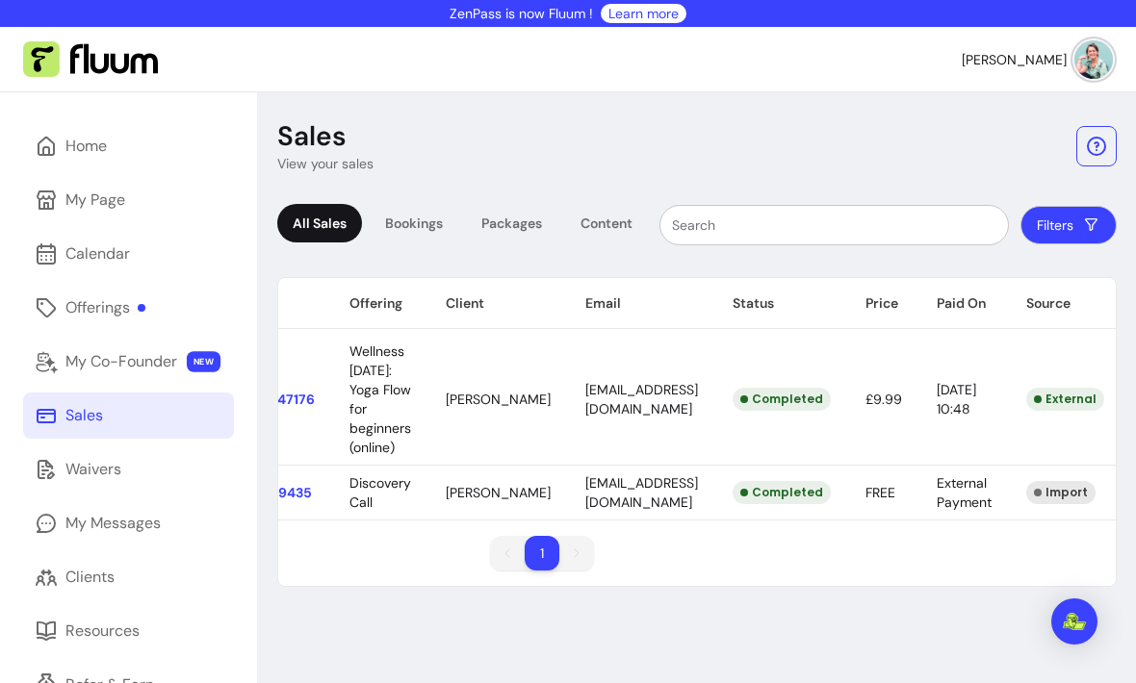
scroll to position [0, 162]
click at [634, 678] on div "Sales View your sales All Sales Bookings Packages Content Filters Type Code Off…" at bounding box center [697, 442] width 878 height 701
